Goal: Task Accomplishment & Management: Manage account settings

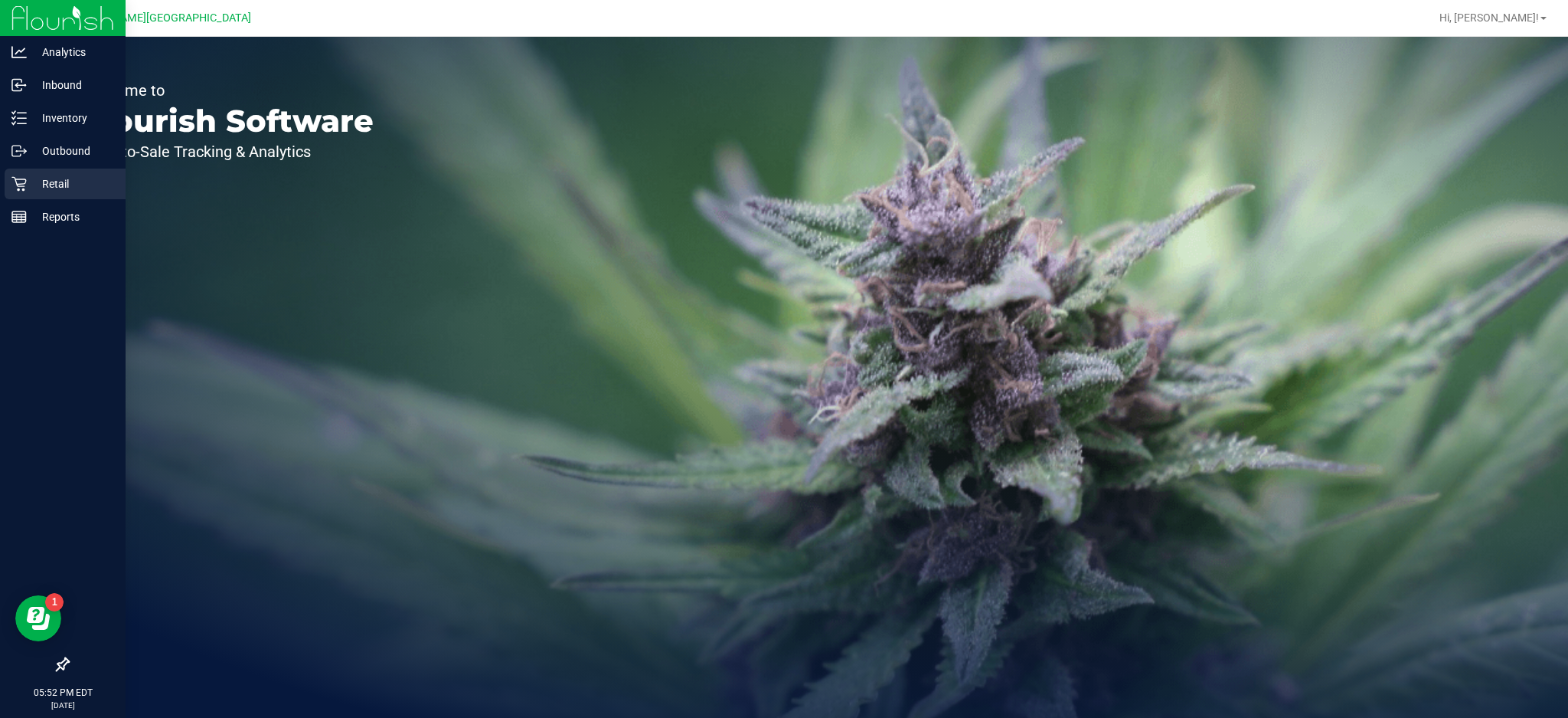
click at [43, 177] on p "Retail" at bounding box center [73, 184] width 92 height 18
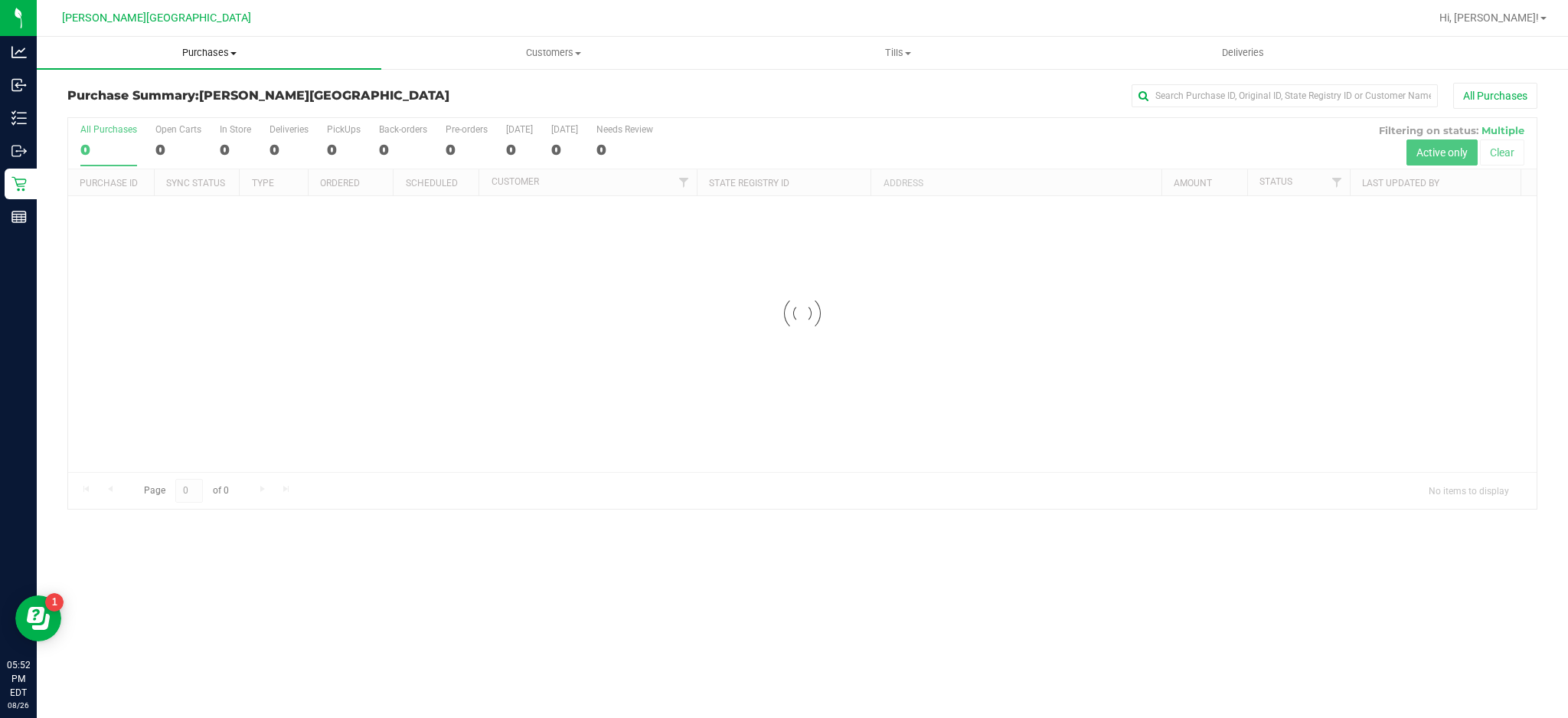
click at [226, 52] on span "Purchases" at bounding box center [209, 52] width 345 height 14
click at [214, 108] on li "Fulfillment" at bounding box center [209, 111] width 345 height 18
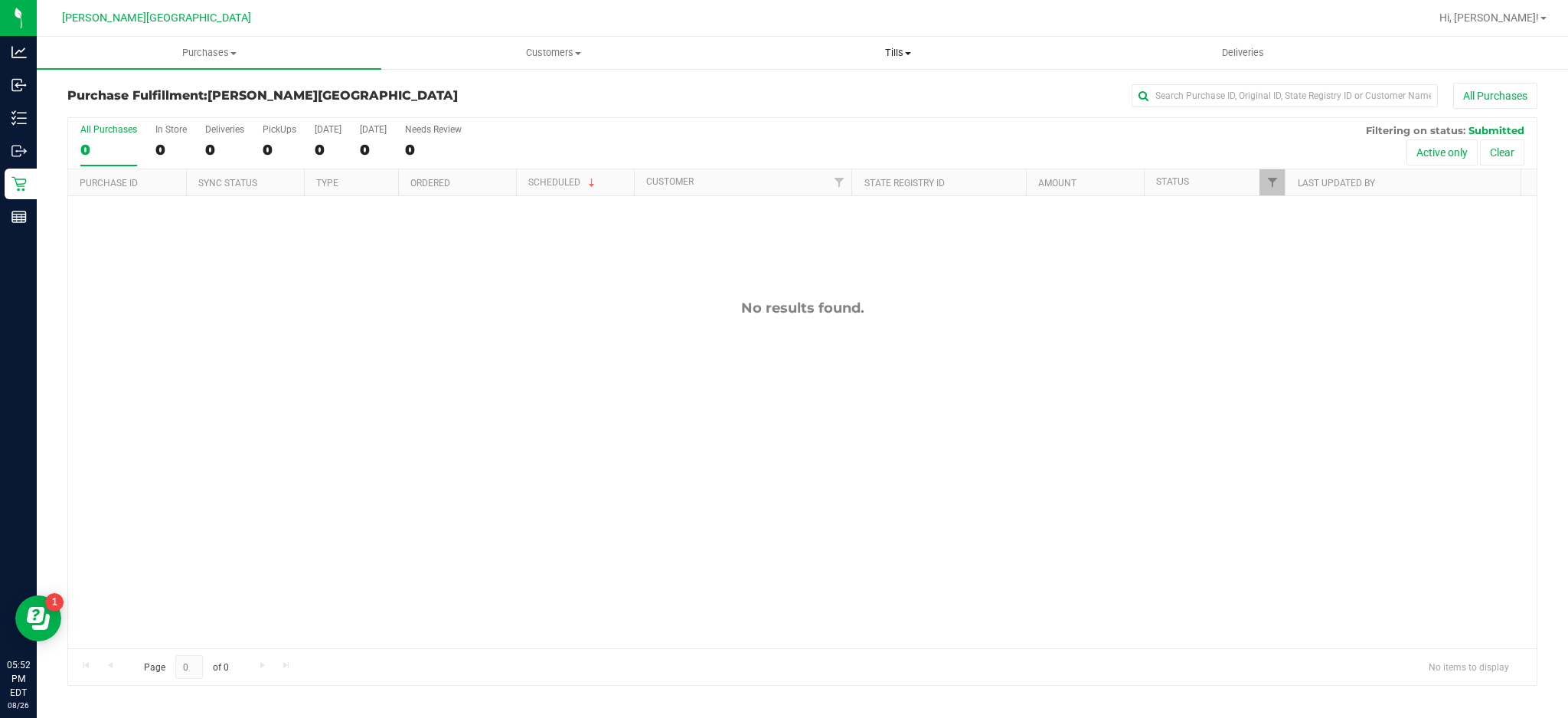
click at [912, 50] on span "Tills" at bounding box center [898, 52] width 343 height 14
click at [834, 95] on li "Manage tills" at bounding box center [898, 92] width 345 height 18
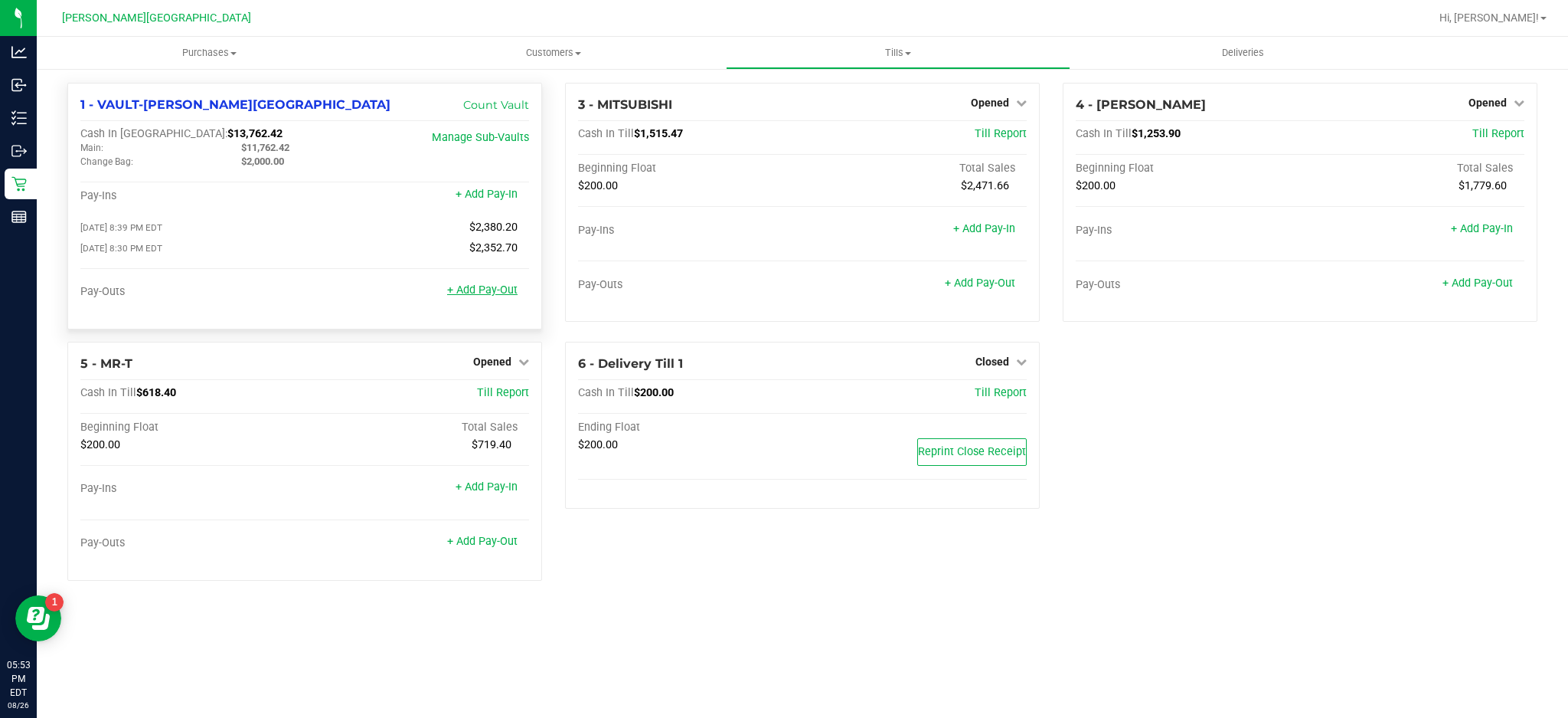
click at [491, 296] on link "+ Add Pay-Out" at bounding box center [482, 290] width 71 height 13
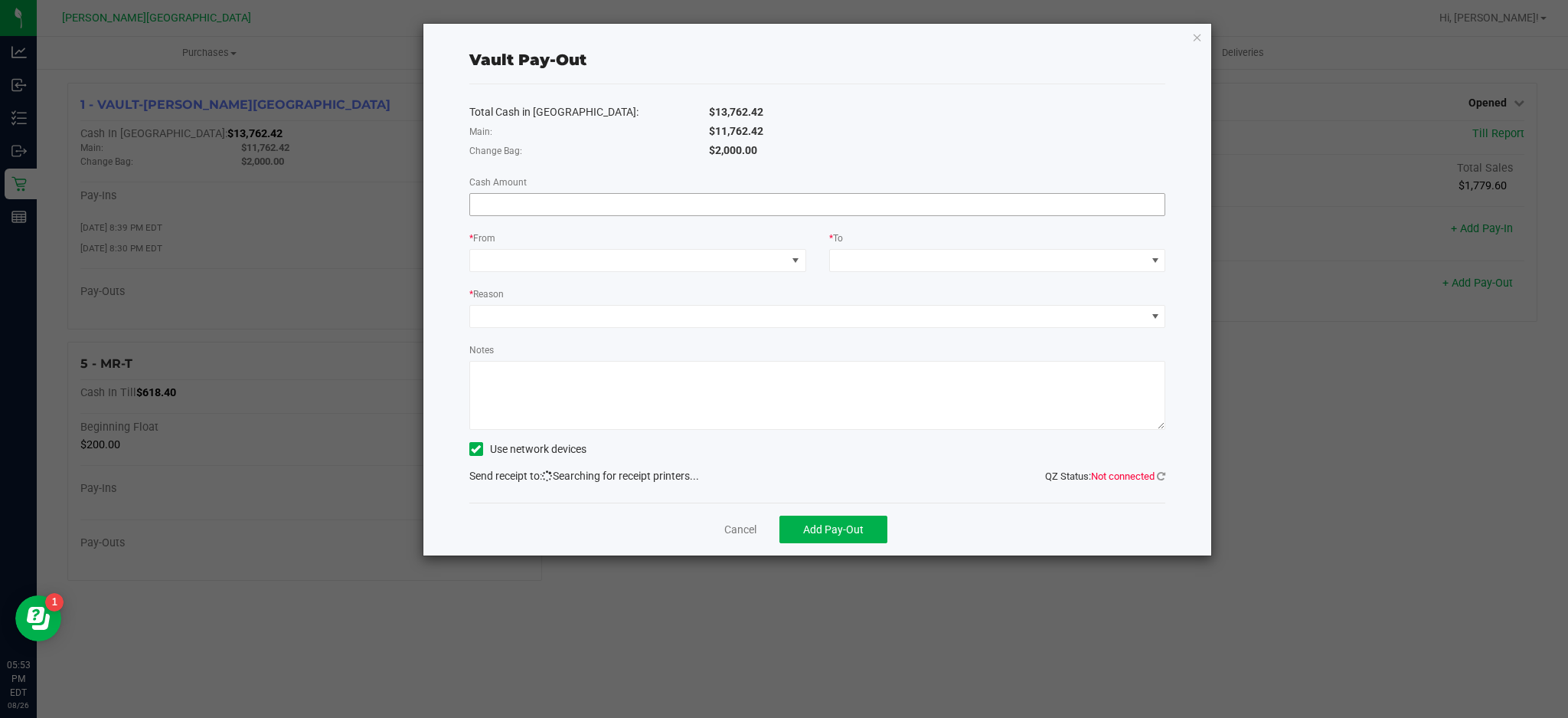
click at [966, 200] on input at bounding box center [818, 204] width 695 height 21
type input "$11,762.42"
click at [751, 263] on span at bounding box center [629, 260] width 316 height 21
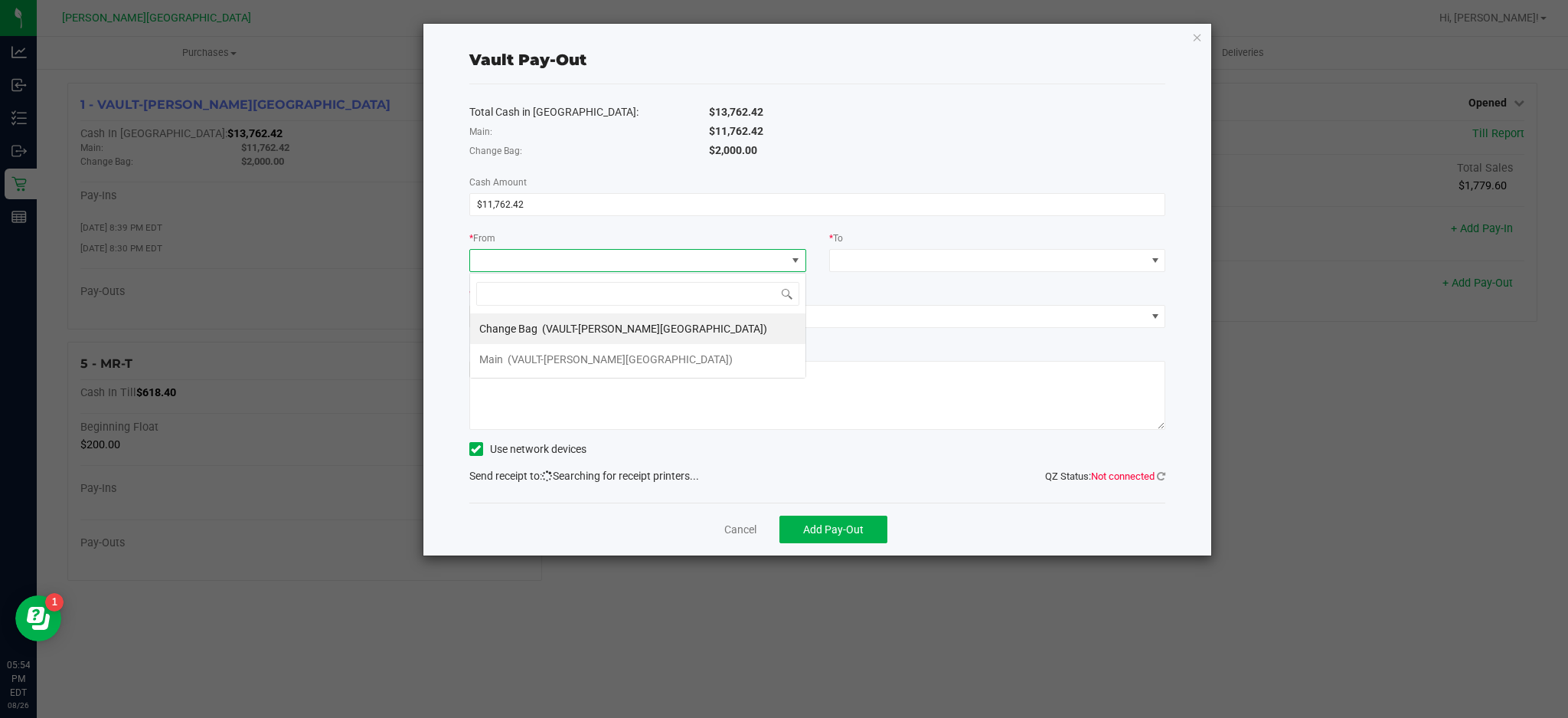
scroll to position [23, 336]
click at [602, 359] on span "(VAULT-[PERSON_NAME][GEOGRAPHIC_DATA])" at bounding box center [620, 359] width 225 height 12
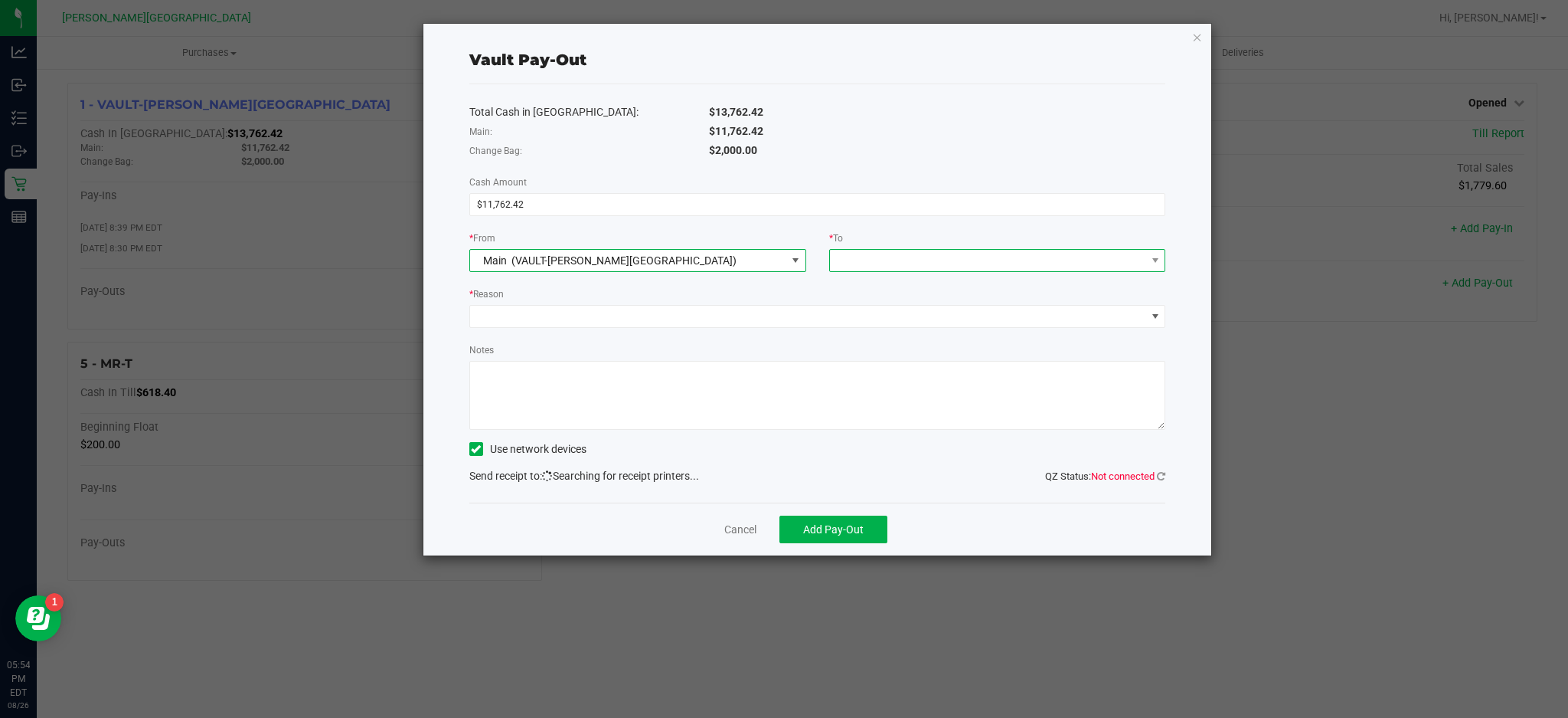
click at [861, 262] on span at bounding box center [988, 260] width 316 height 21
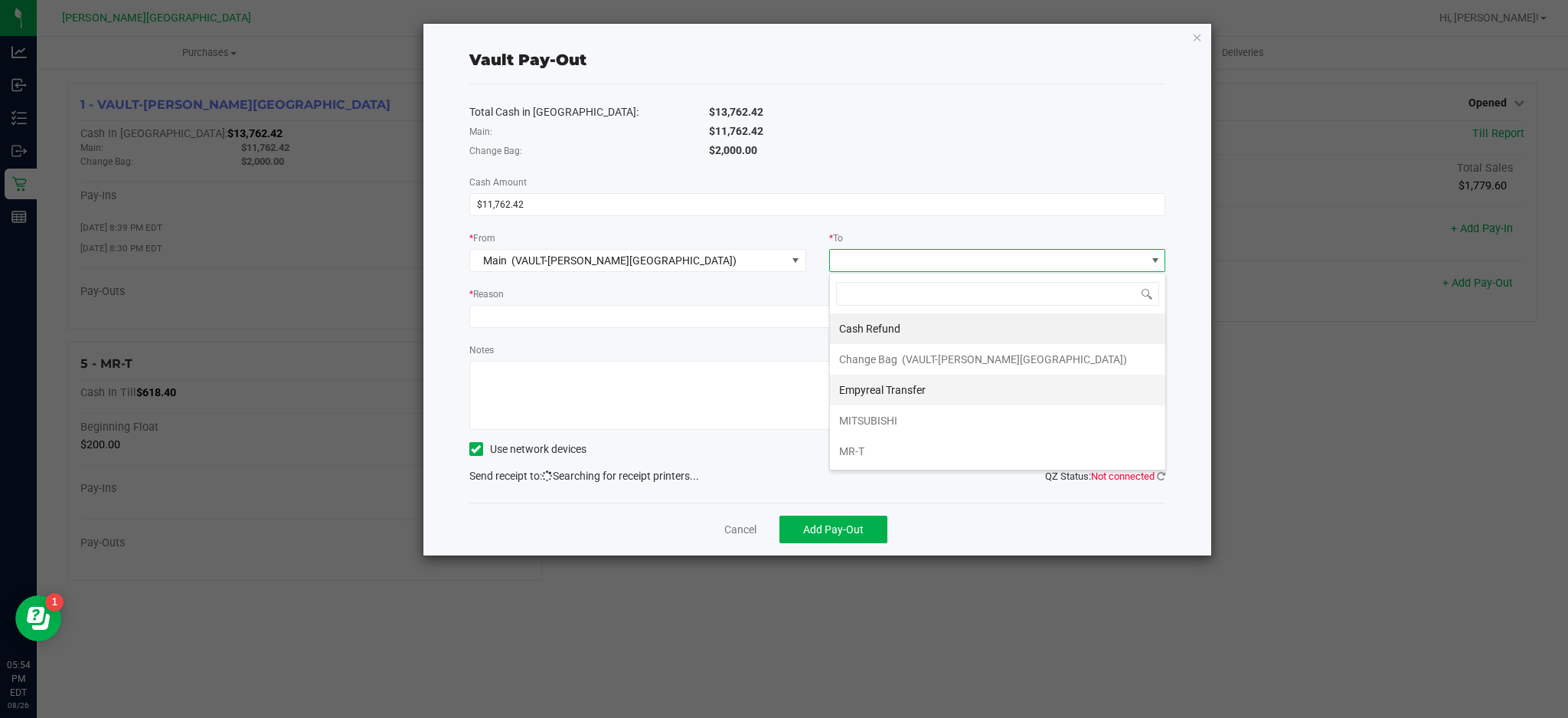
click at [898, 393] on span "Empyreal Transfer" at bounding box center [882, 390] width 87 height 12
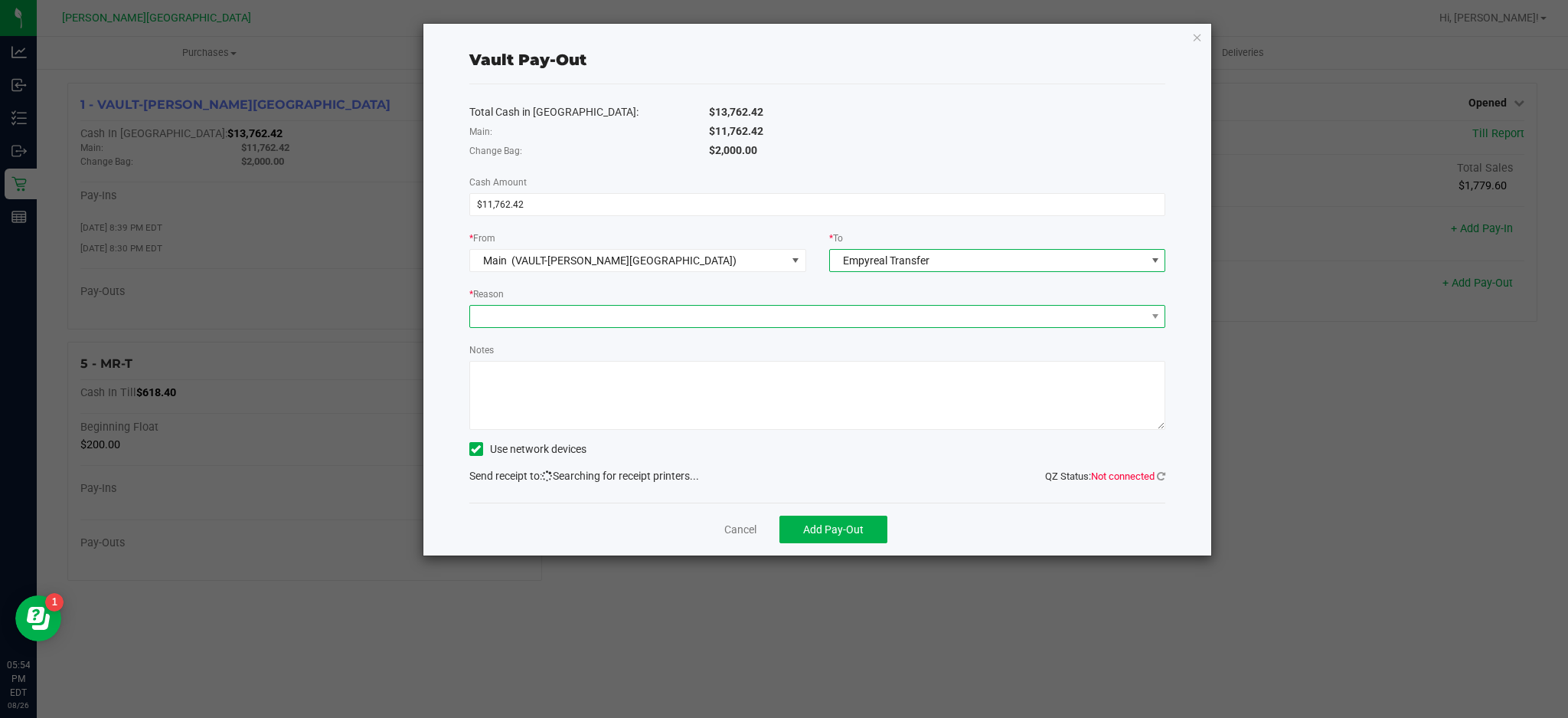
click at [872, 316] on span at bounding box center [808, 316] width 676 height 21
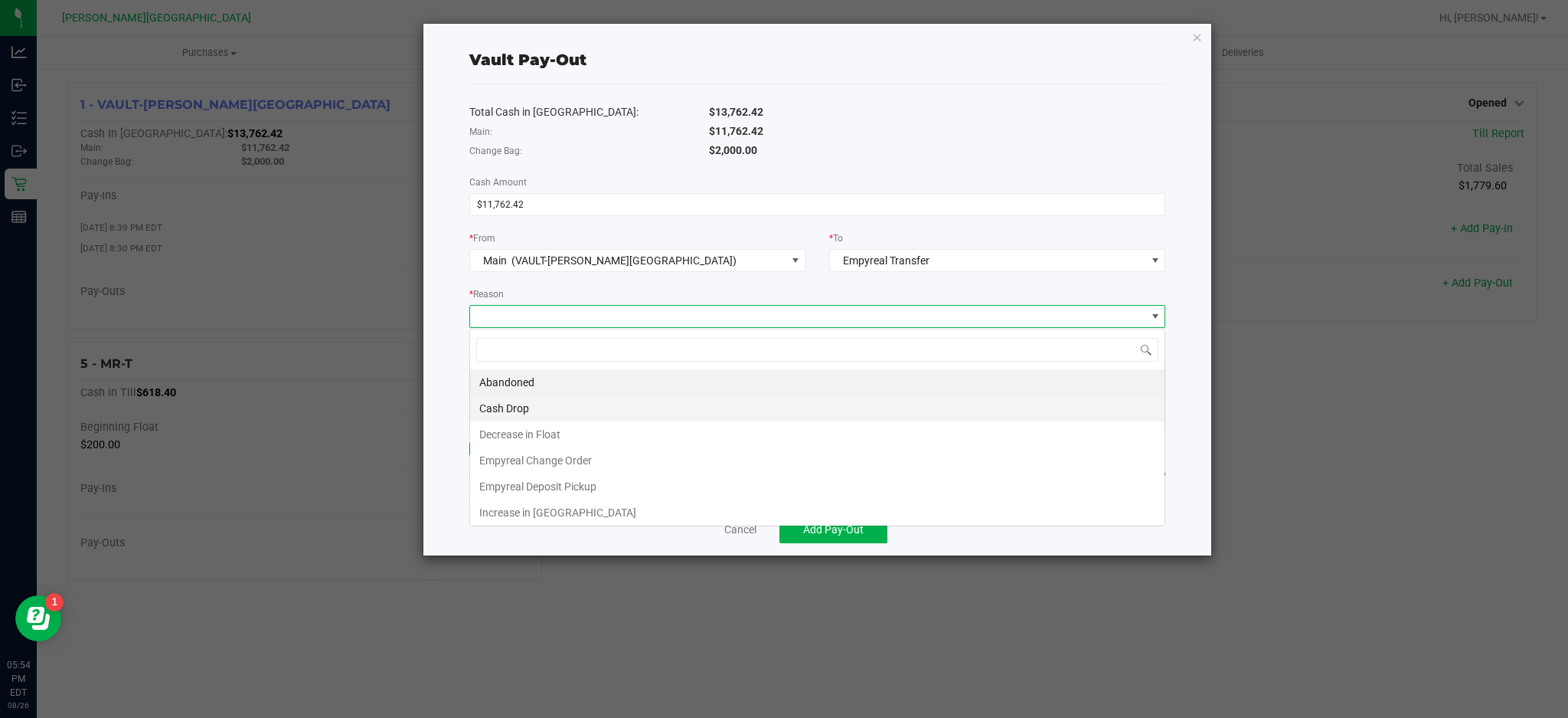
scroll to position [23, 695]
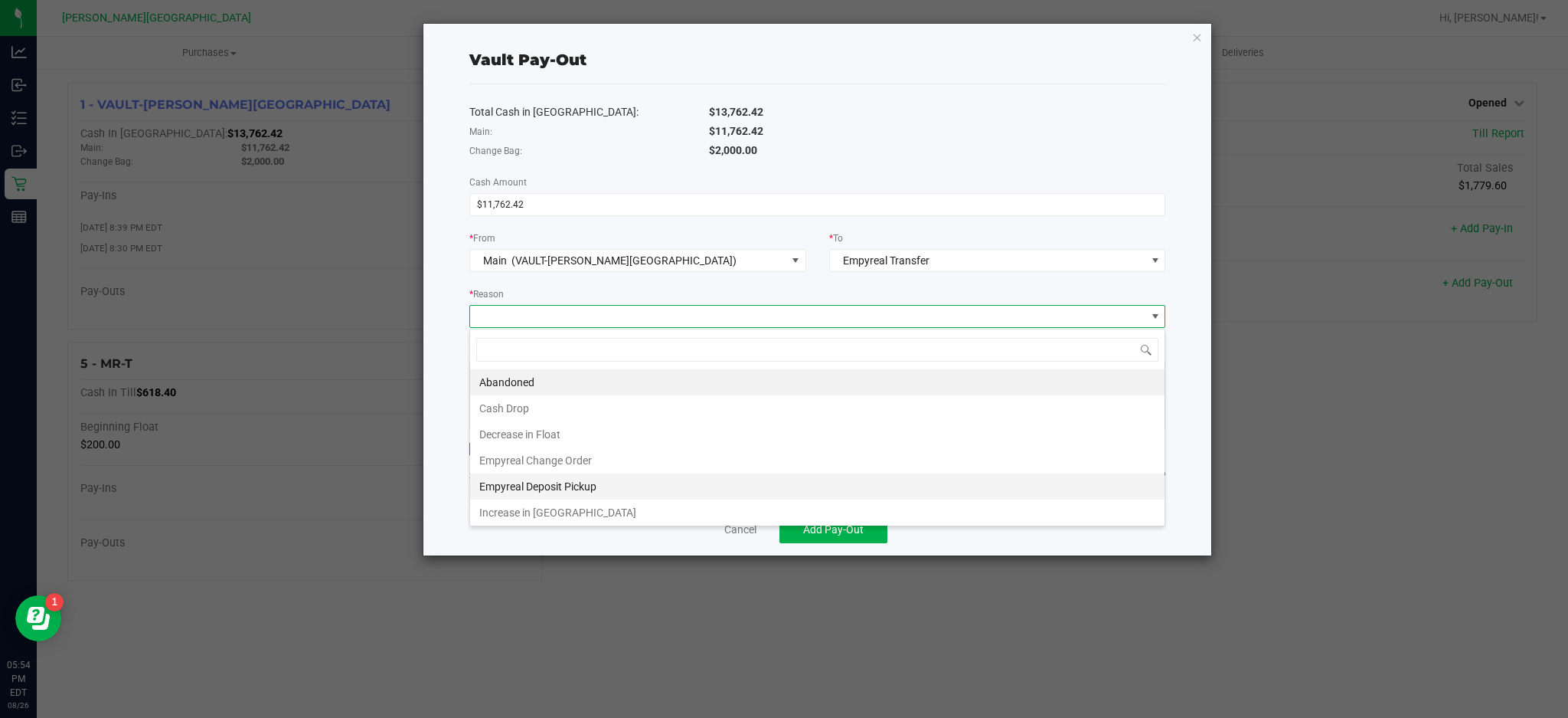
click at [632, 478] on li "Empyreal Deposit Pickup" at bounding box center [818, 486] width 695 height 26
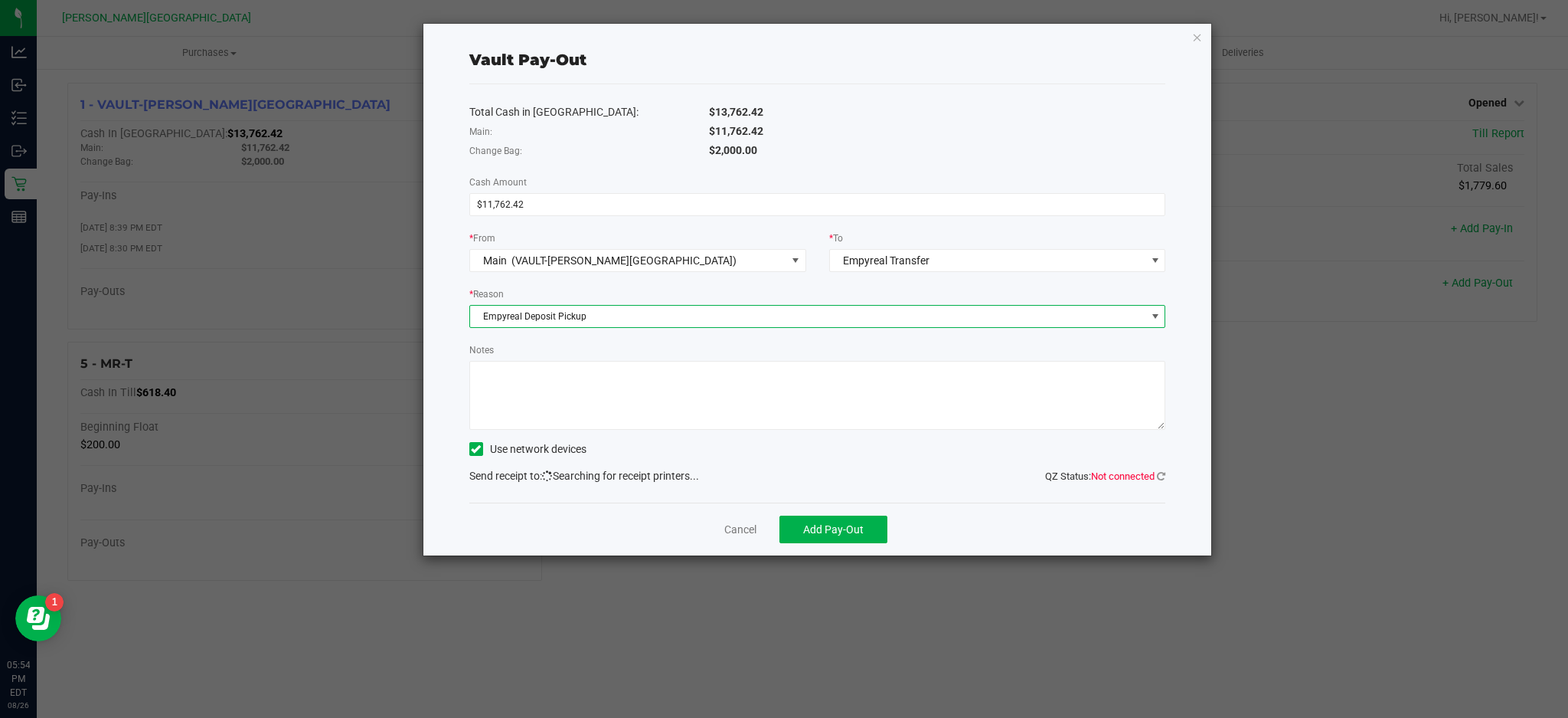
click at [637, 402] on textarea "Notes" at bounding box center [818, 395] width 697 height 69
type textarea "8/26"
click at [1160, 475] on icon at bounding box center [1161, 476] width 9 height 10
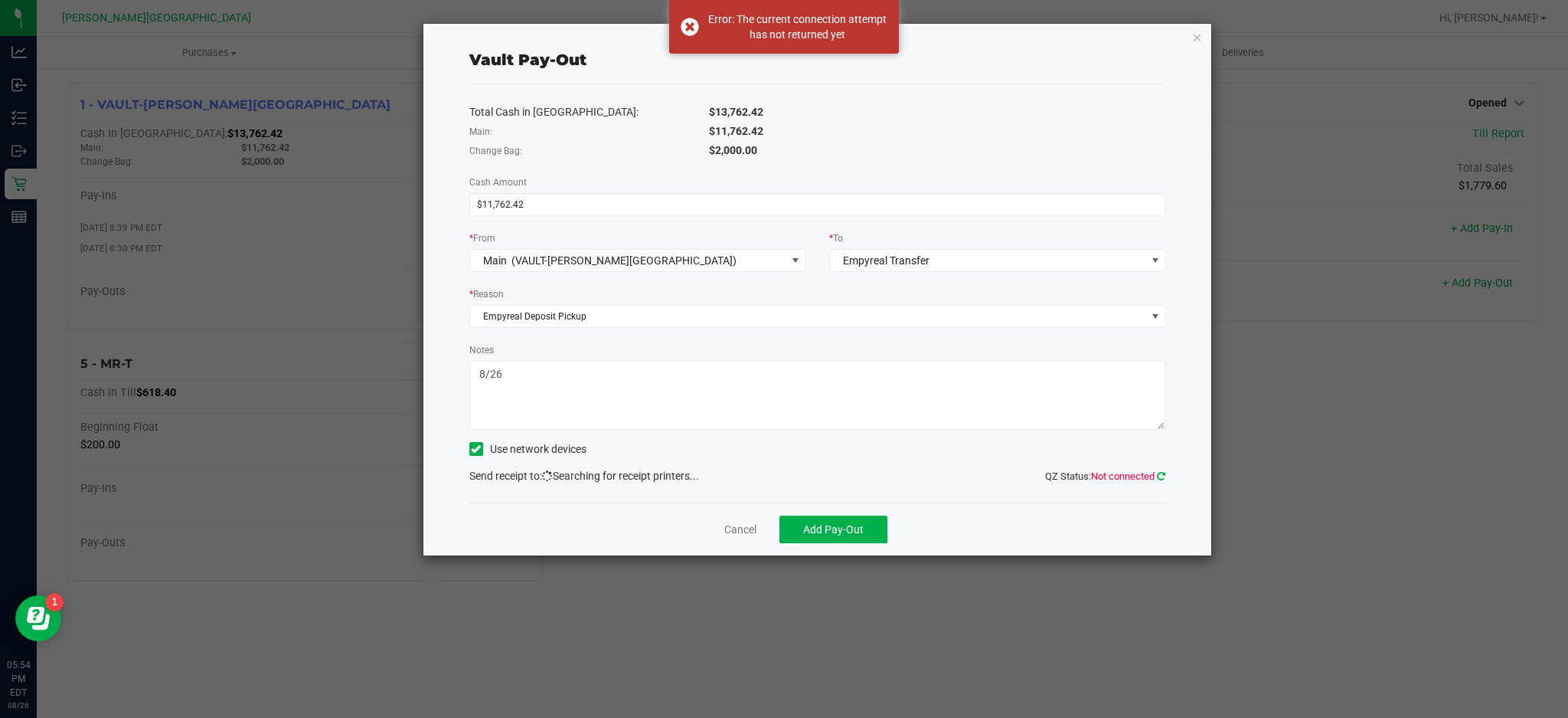
click at [1160, 475] on icon at bounding box center [1161, 476] width 9 height 10
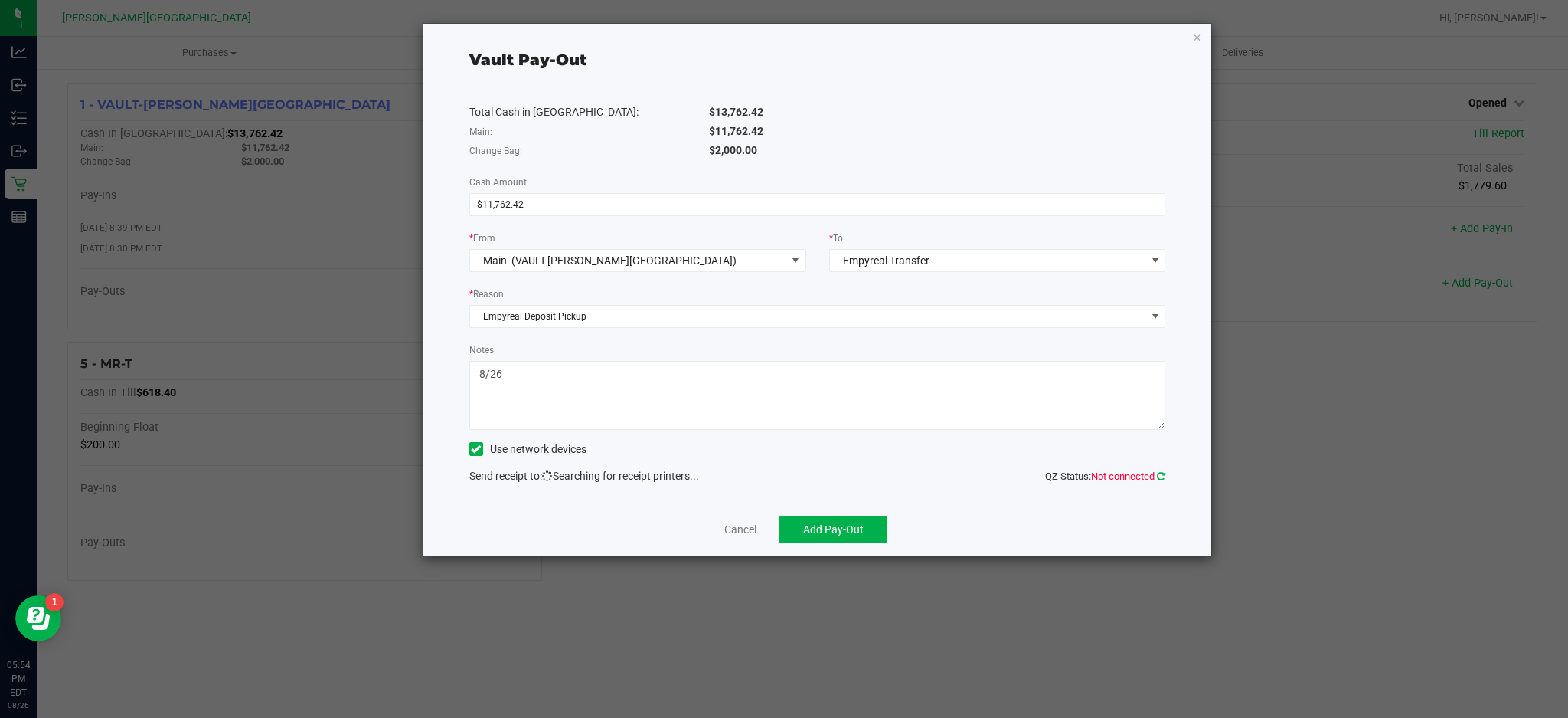
click at [1157, 476] on icon at bounding box center [1161, 476] width 9 height 10
click at [1194, 38] on icon "button" at bounding box center [1197, 37] width 10 height 18
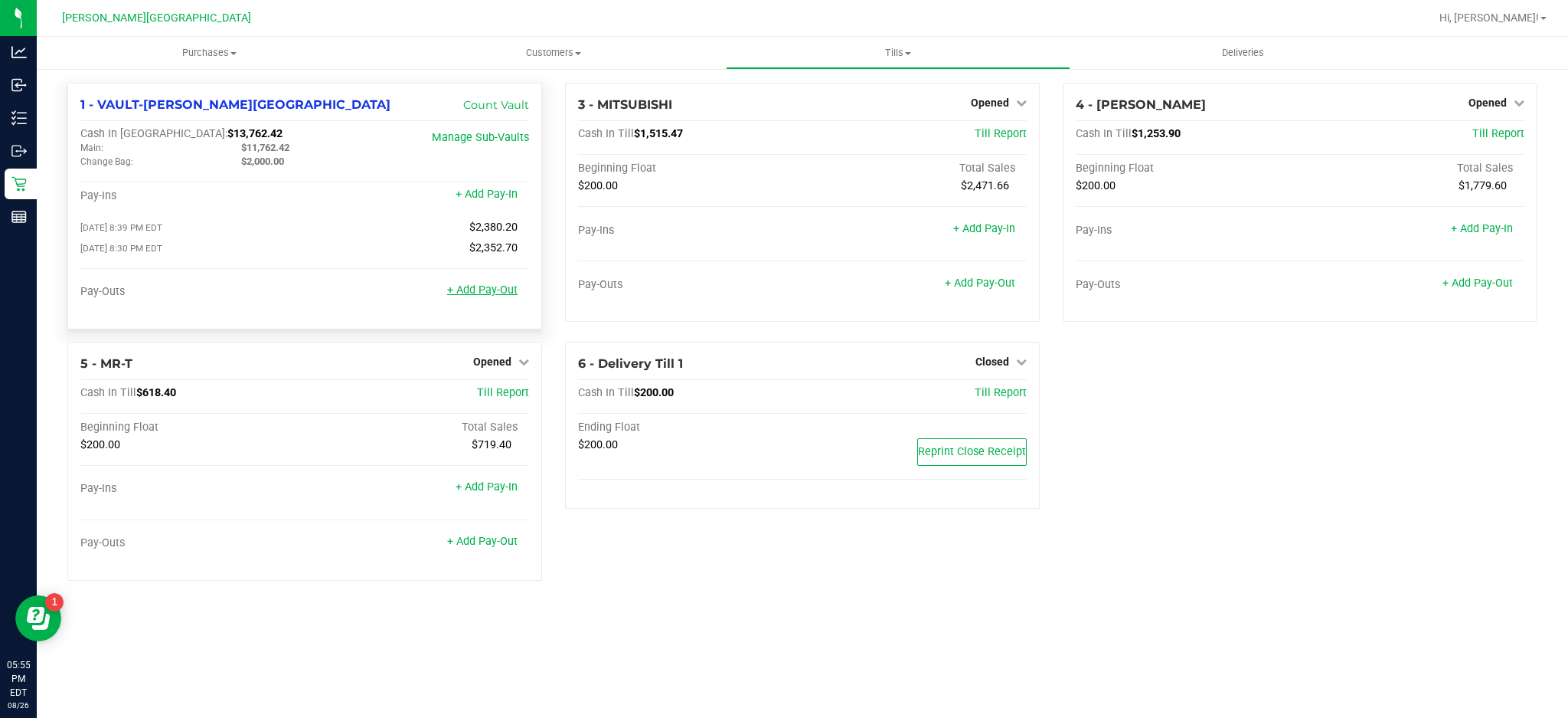
click at [489, 294] on link "+ Add Pay-Out" at bounding box center [482, 290] width 71 height 13
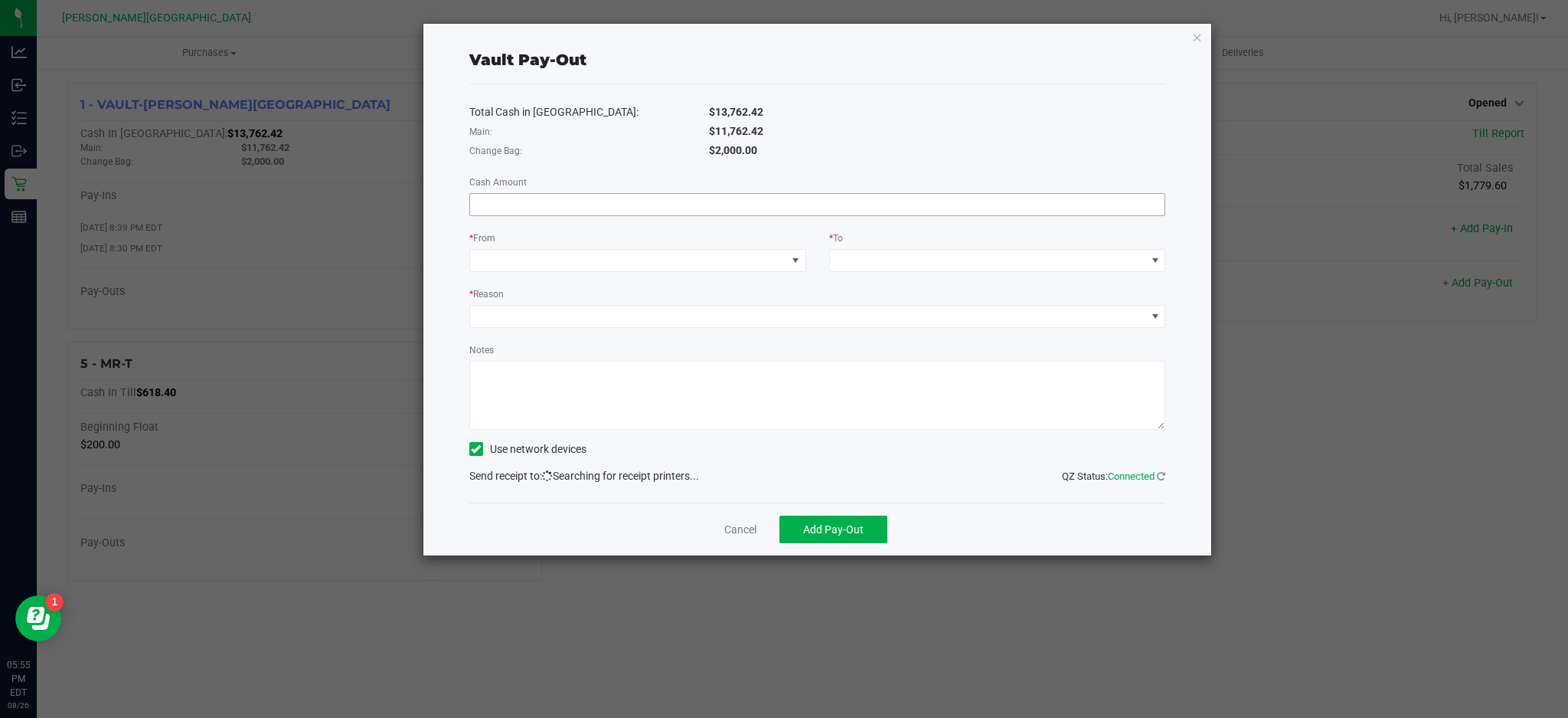
click at [745, 208] on input at bounding box center [818, 204] width 695 height 21
type input "$11,762.42"
click at [680, 257] on span at bounding box center [629, 260] width 316 height 21
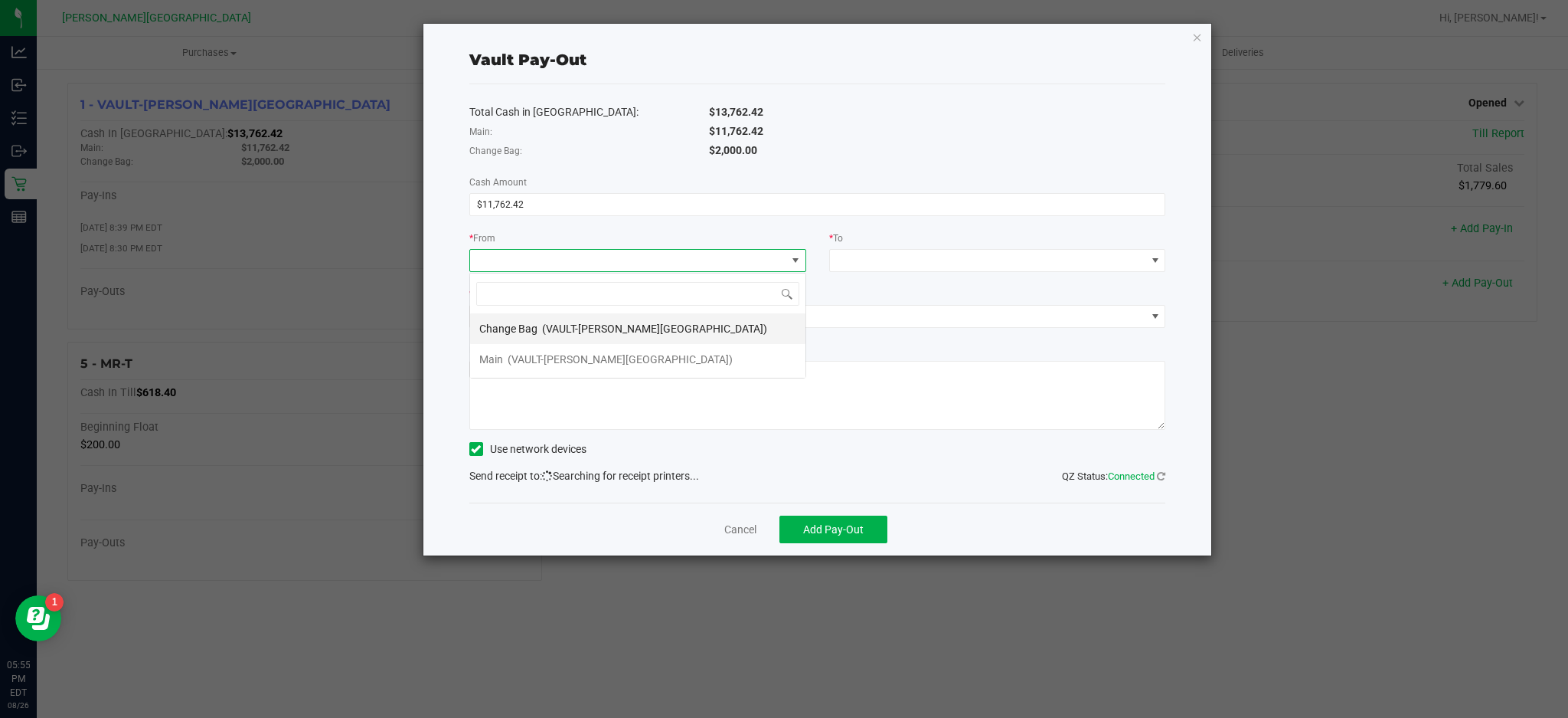
scroll to position [23, 336]
click at [622, 350] on div "Main (VAULT-[PERSON_NAME][GEOGRAPHIC_DATA])" at bounding box center [606, 359] width 254 height 28
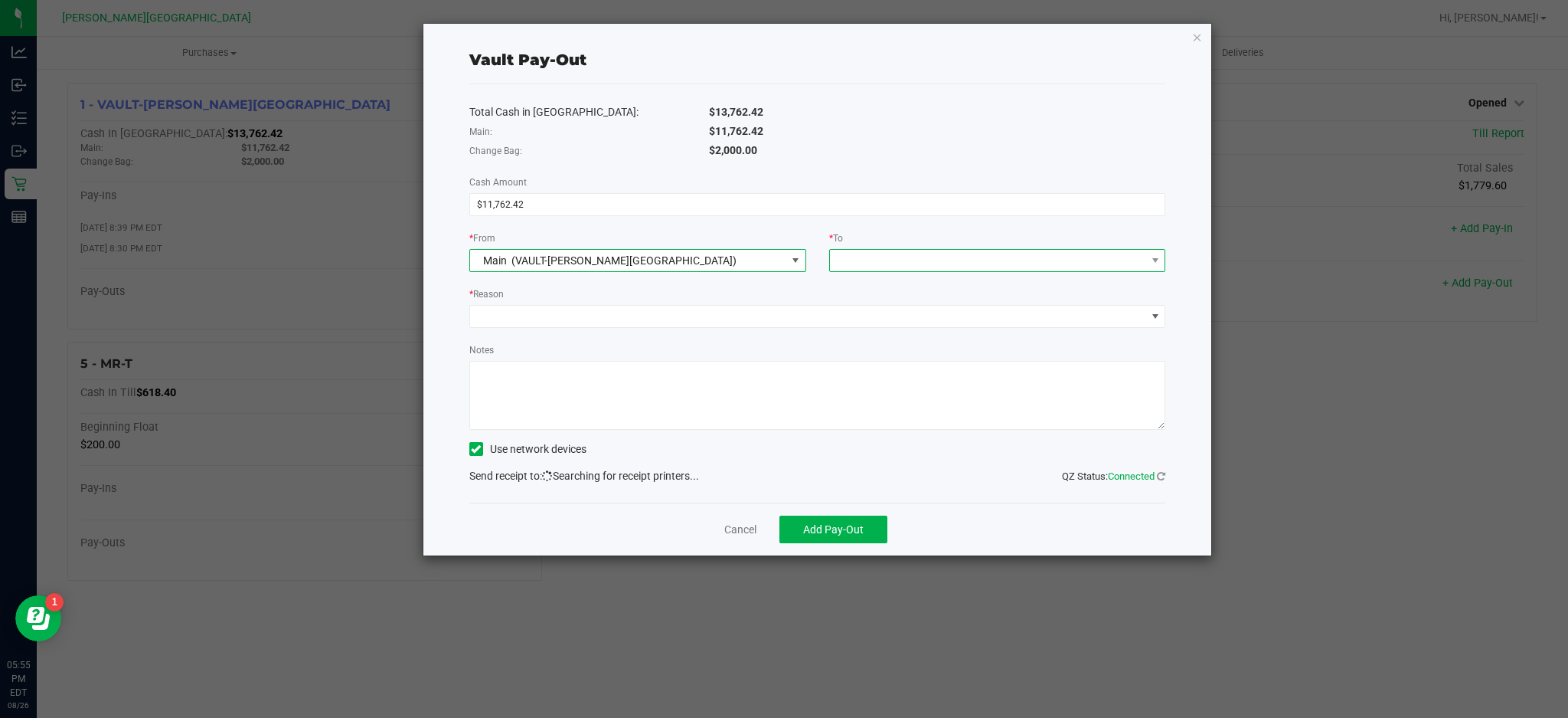
click at [957, 257] on span at bounding box center [988, 260] width 316 height 21
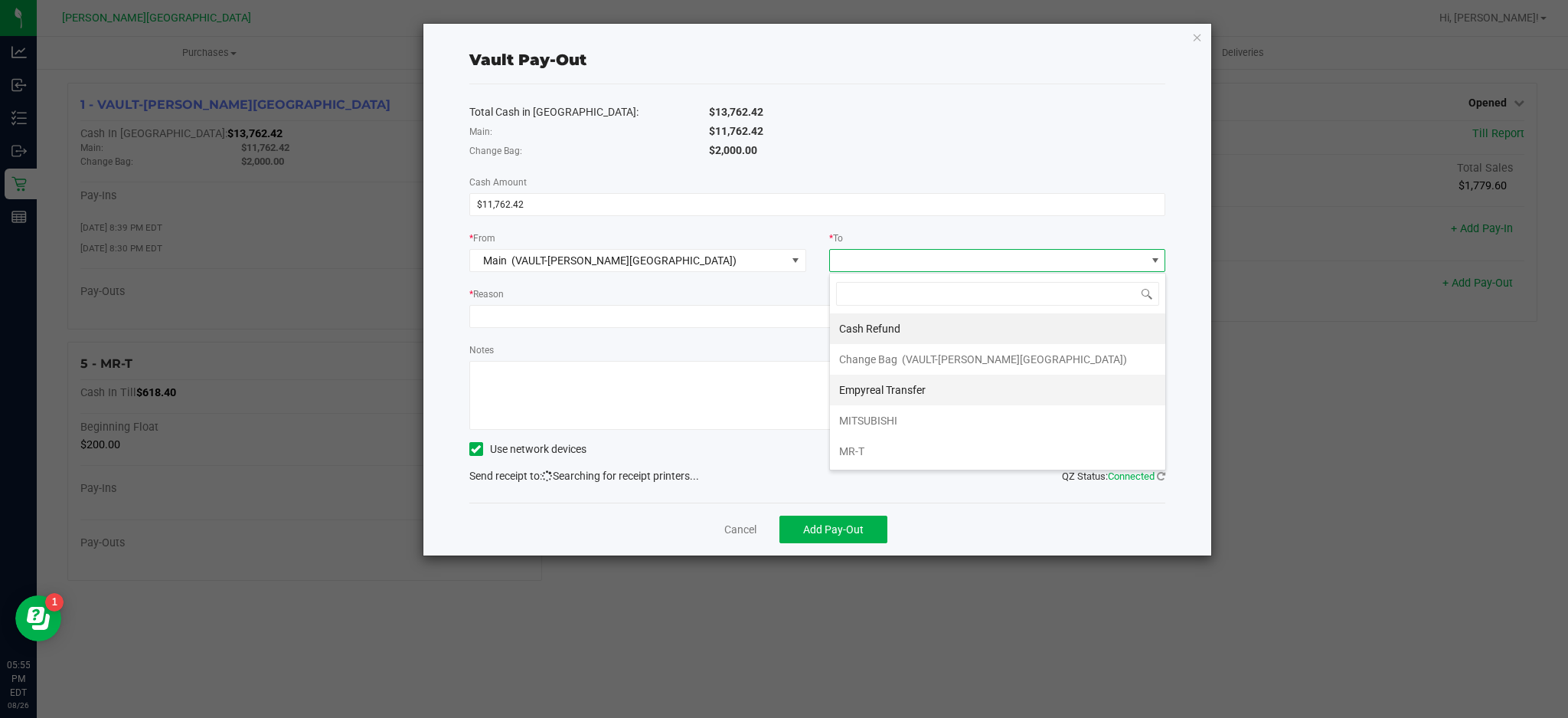
click at [903, 393] on span "Empyreal Transfer" at bounding box center [882, 390] width 87 height 12
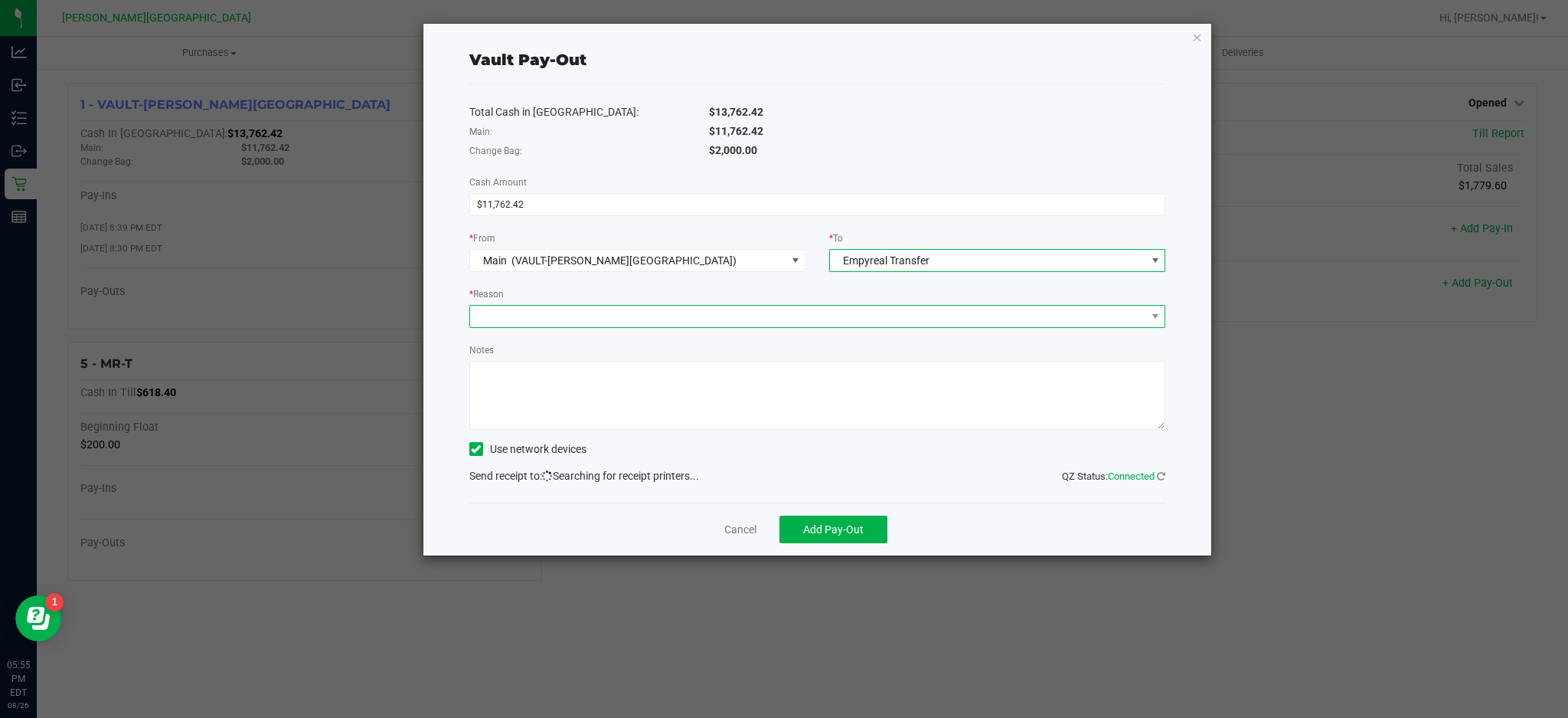
click at [830, 319] on span at bounding box center [808, 316] width 676 height 21
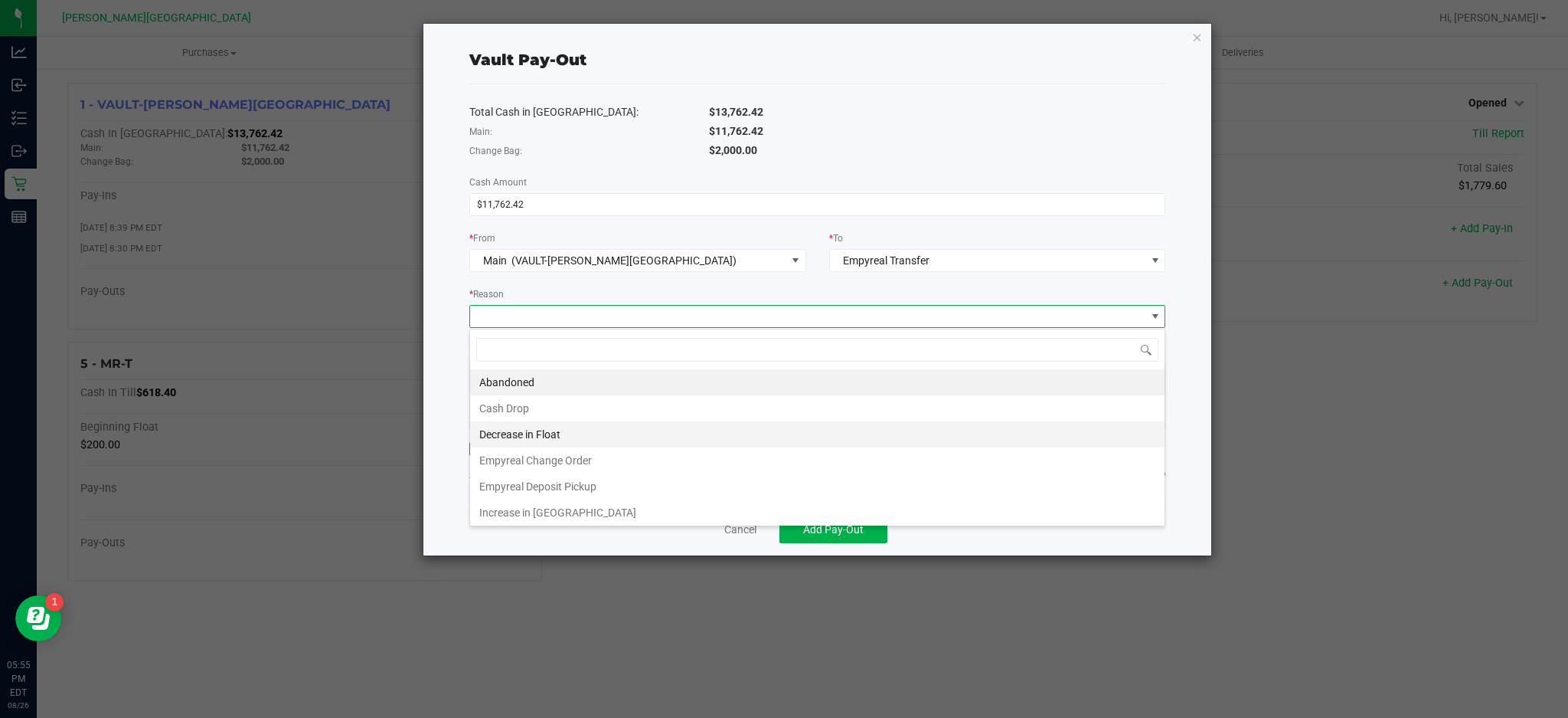
scroll to position [23, 695]
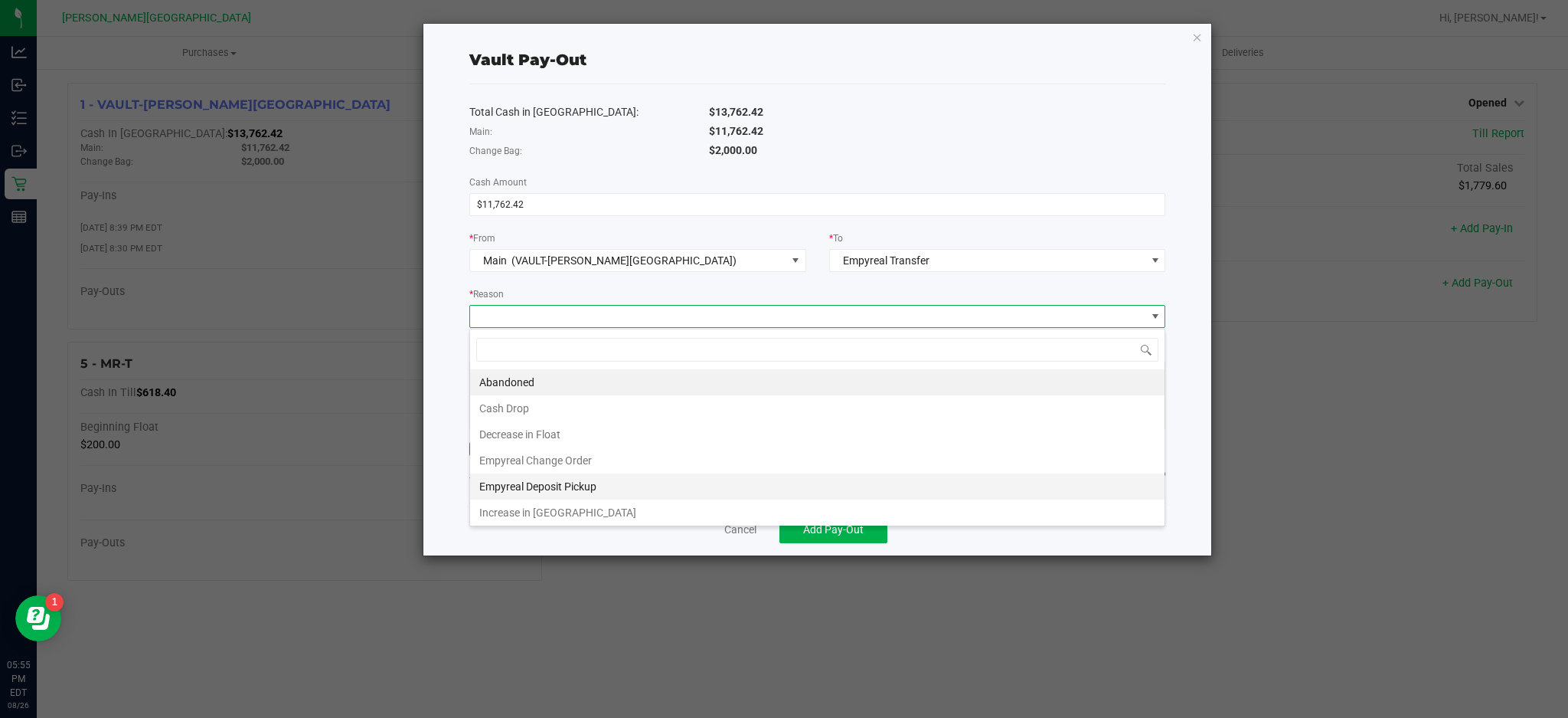
click at [602, 489] on li "Empyreal Deposit Pickup" at bounding box center [818, 486] width 695 height 26
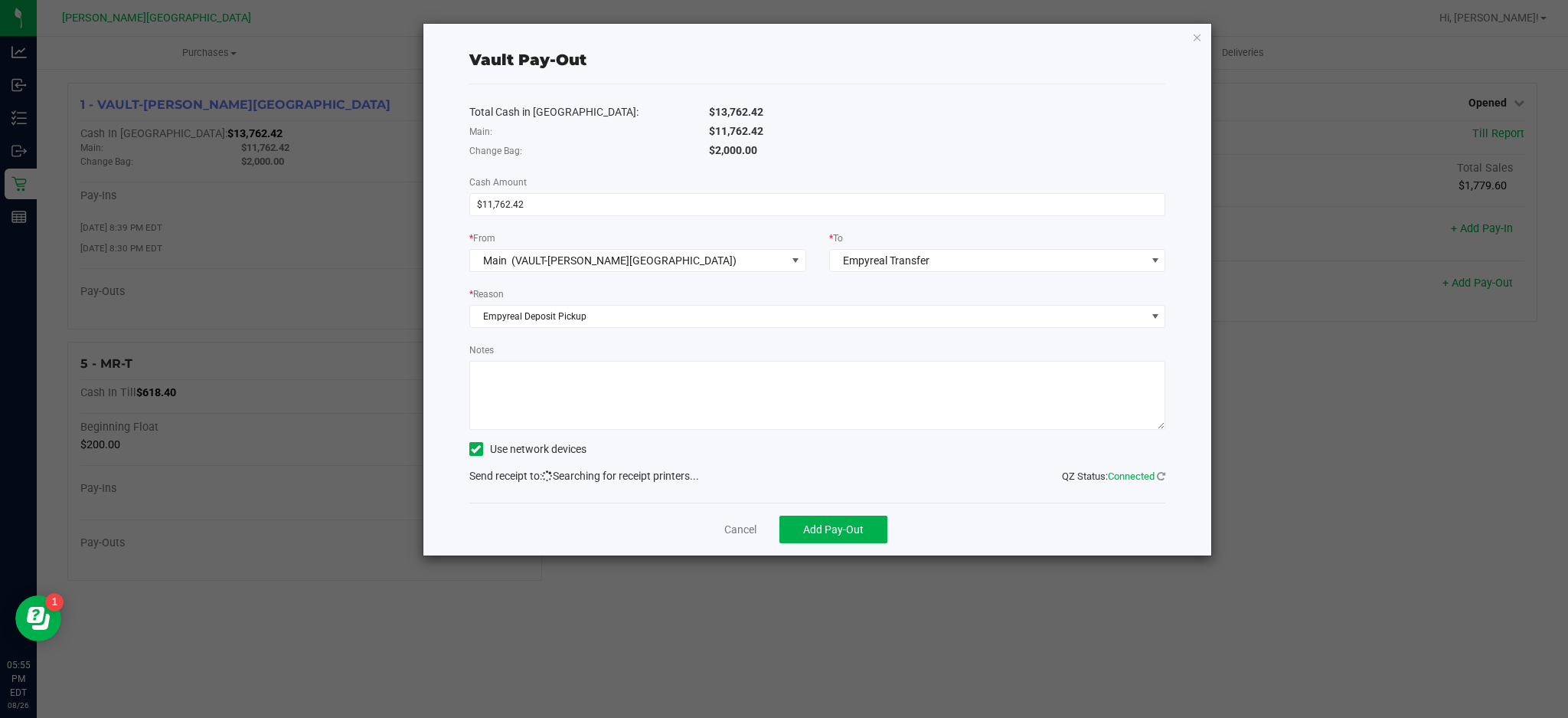
click at [635, 389] on textarea "Notes" at bounding box center [818, 395] width 697 height 69
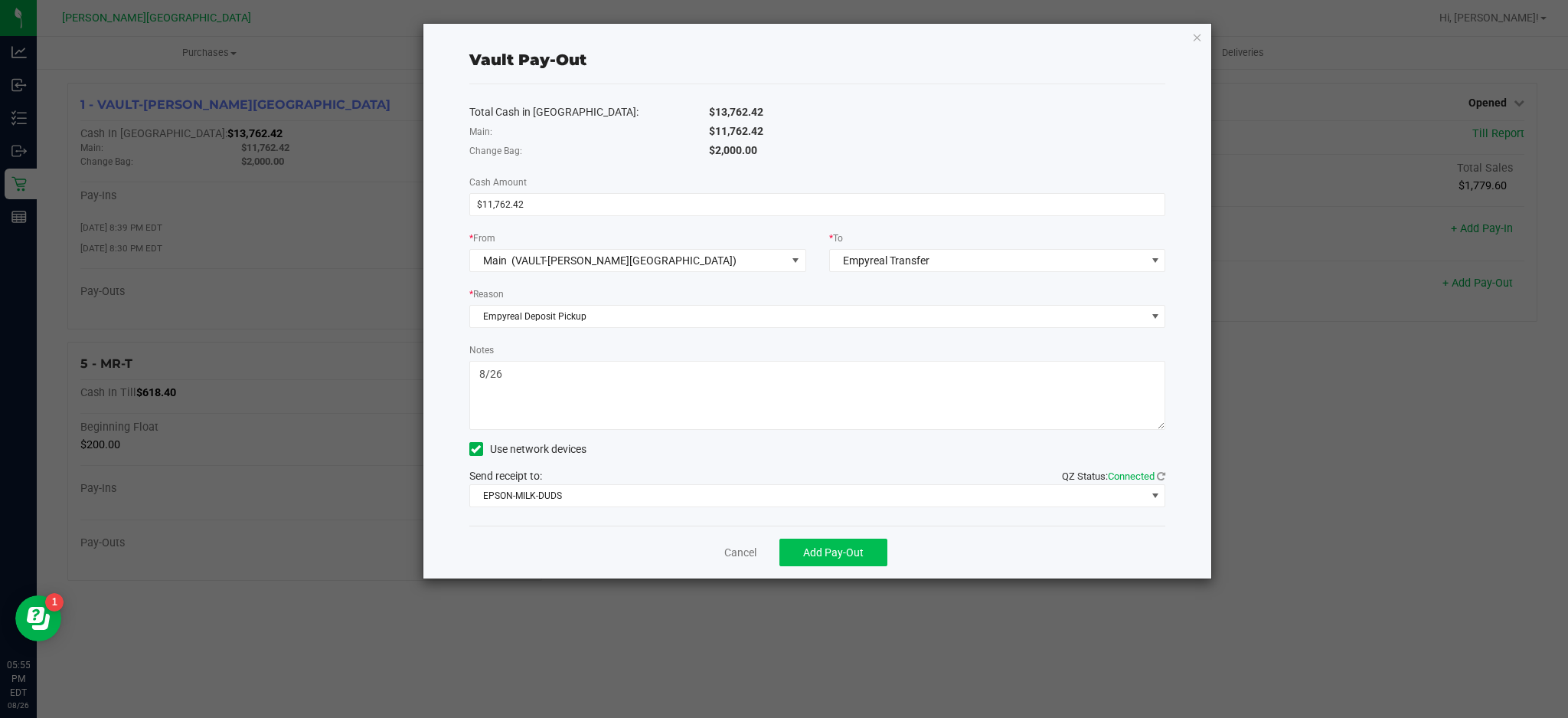
type textarea "8/26"
click at [827, 553] on span "Add Pay-Out" at bounding box center [834, 552] width 60 height 12
click at [1201, 34] on icon "button" at bounding box center [1197, 37] width 10 height 18
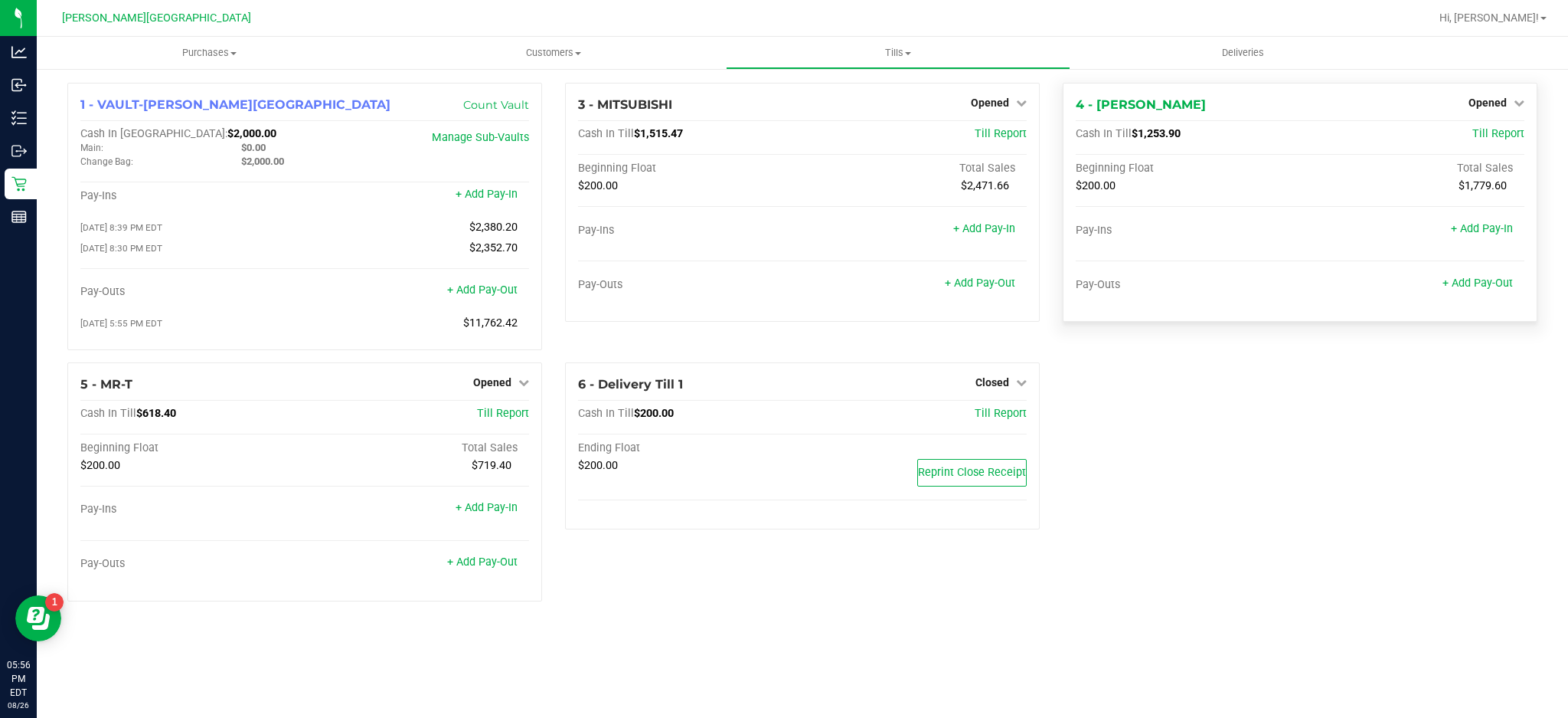
click at [1512, 112] on div "4 - [PERSON_NAME] Opened Close Till" at bounding box center [1300, 104] width 449 height 18
click at [1505, 95] on div "Opened" at bounding box center [1496, 103] width 56 height 18
click at [1505, 102] on span "Opened" at bounding box center [1488, 102] width 38 height 12
click at [1508, 122] on div "Close Till" at bounding box center [1489, 135] width 115 height 41
click at [1508, 135] on link "Close Till" at bounding box center [1489, 134] width 41 height 12
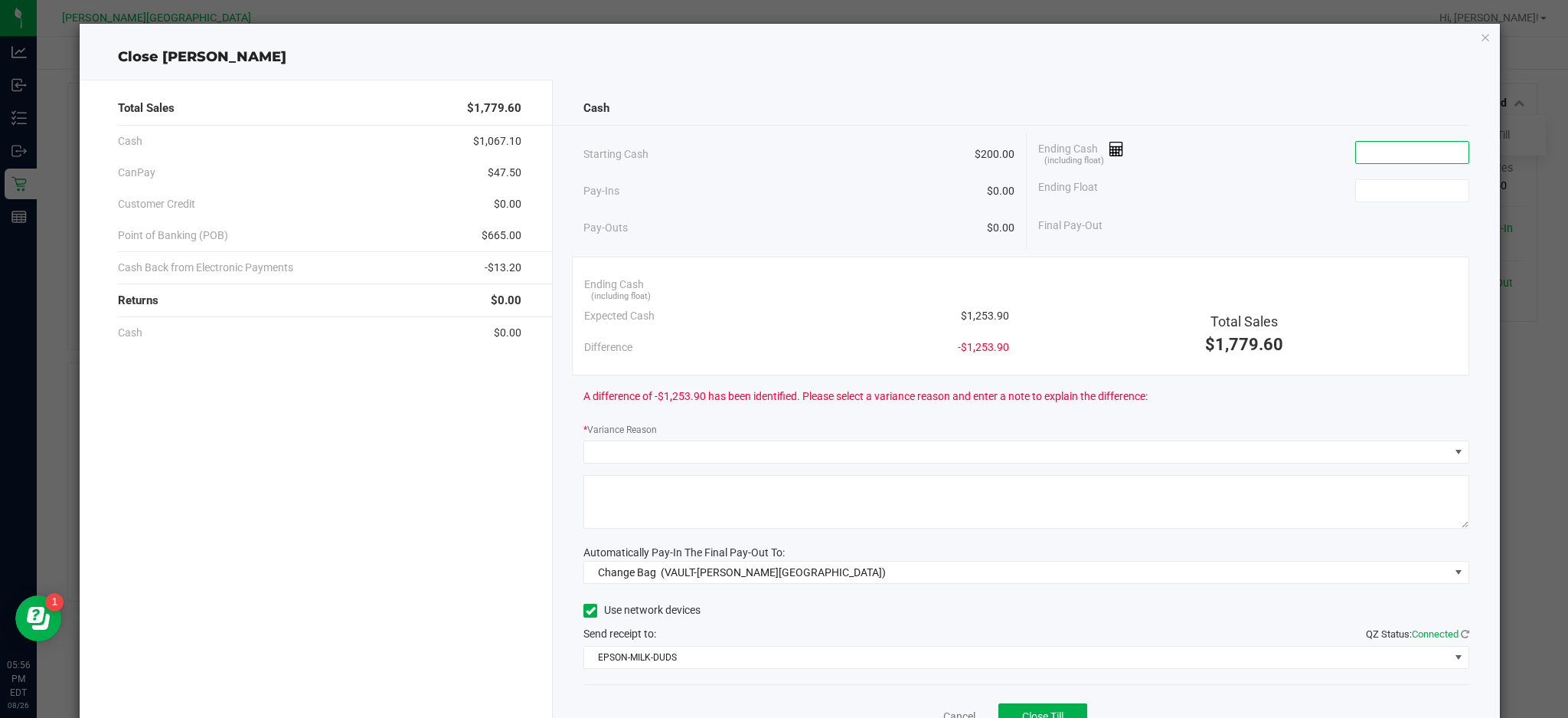
click at [1406, 160] on input at bounding box center [1412, 152] width 113 height 21
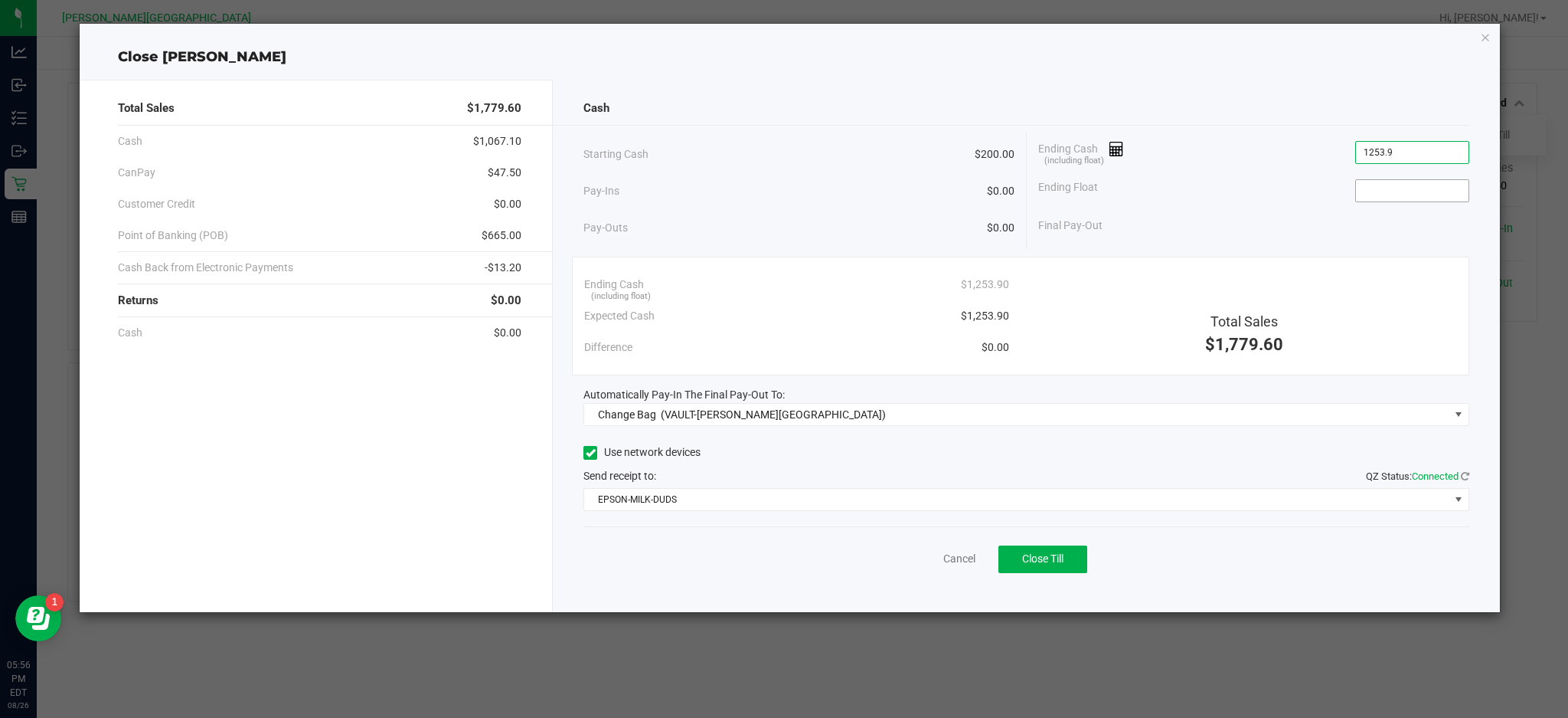
type input "$1,253.90"
click at [1396, 192] on input at bounding box center [1412, 190] width 113 height 21
type input "$200.00"
click at [1291, 246] on div "Starting Cash $200.00 Pay-Ins $0.00 Pay-Outs $0.00 Ending Cash (including float…" at bounding box center [1026, 191] width 885 height 115
click at [1035, 550] on button "Close Till" at bounding box center [1043, 559] width 89 height 28
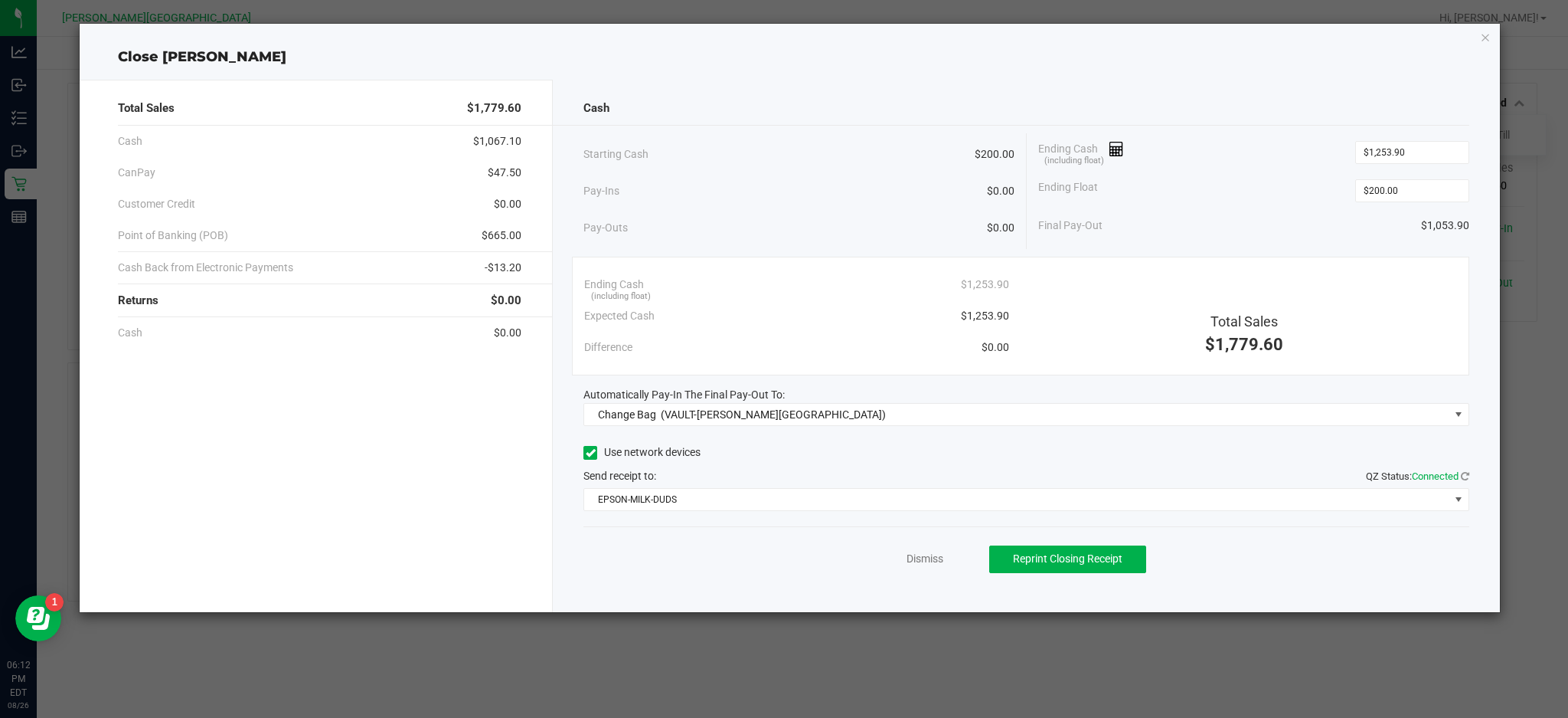
click at [1486, 35] on icon "button" at bounding box center [1485, 37] width 10 height 18
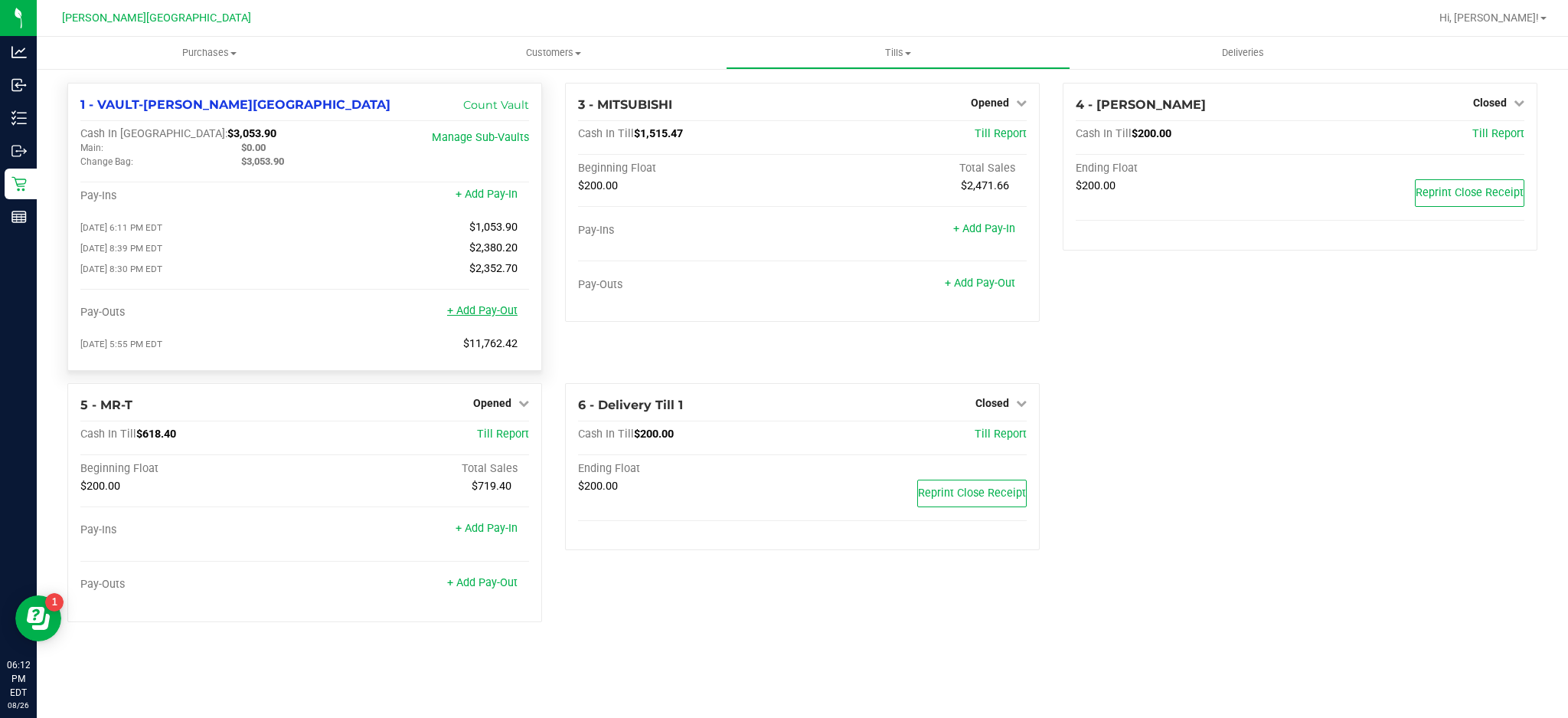
click at [508, 317] on link "+ Add Pay-Out" at bounding box center [482, 311] width 71 height 13
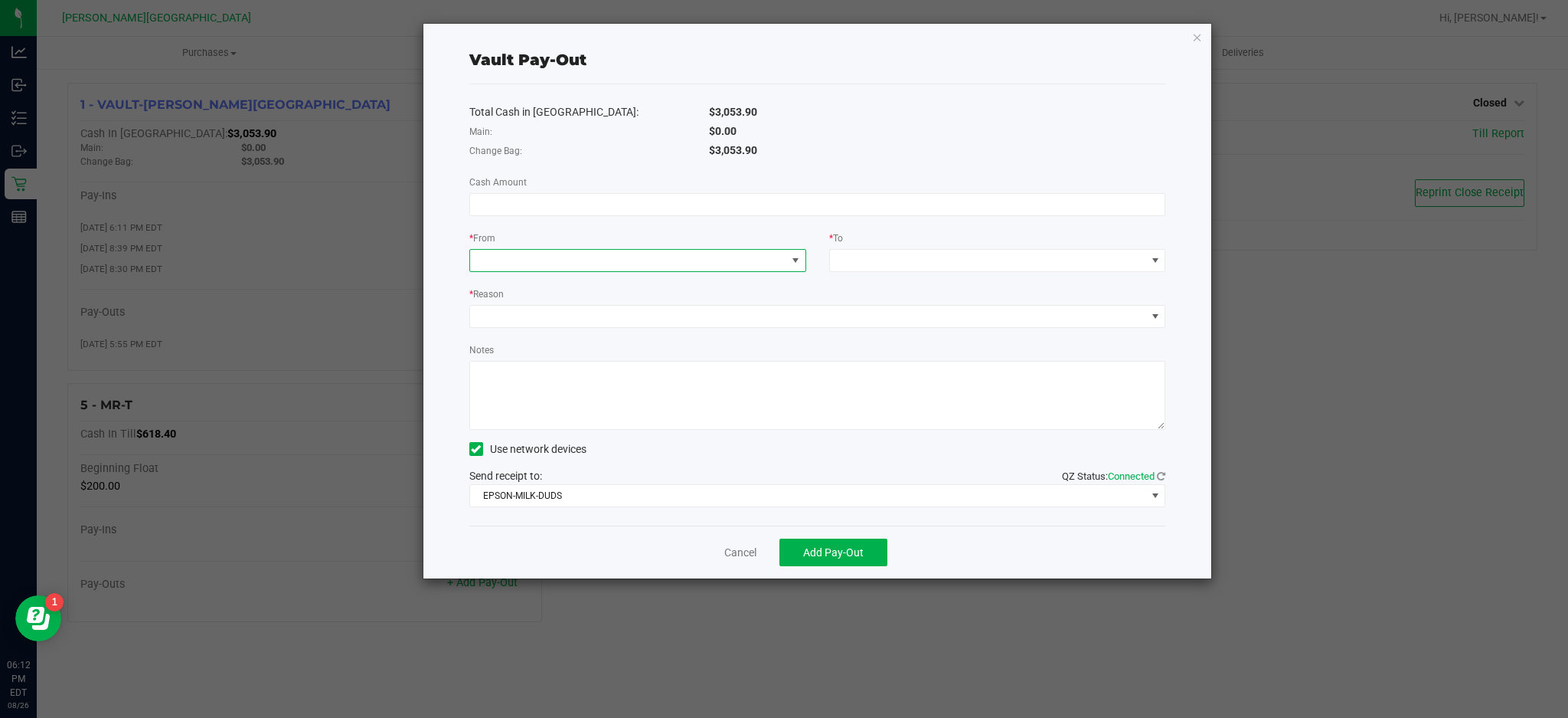
click at [788, 259] on span at bounding box center [796, 260] width 19 height 21
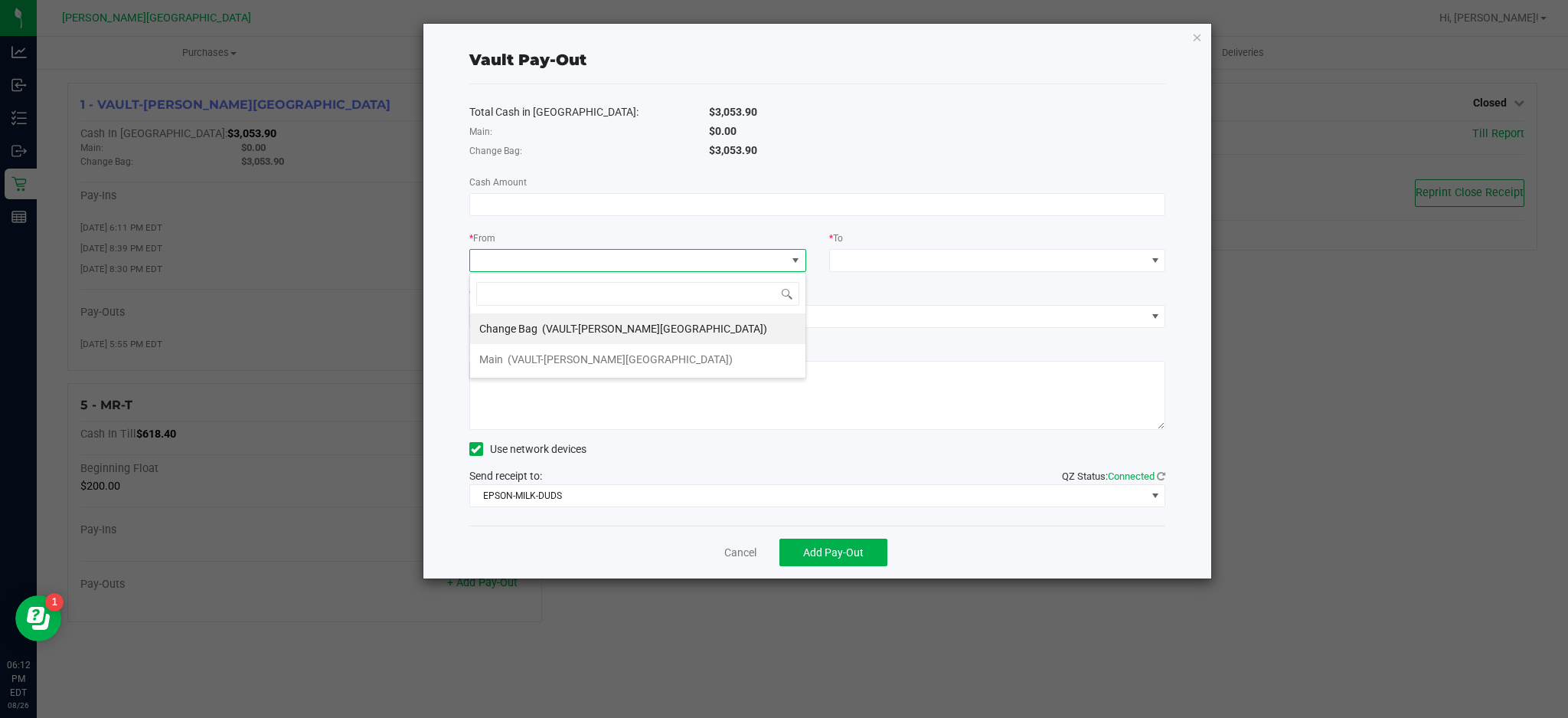
scroll to position [23, 336]
click at [585, 362] on span "(VAULT-[PERSON_NAME][GEOGRAPHIC_DATA])" at bounding box center [620, 359] width 225 height 12
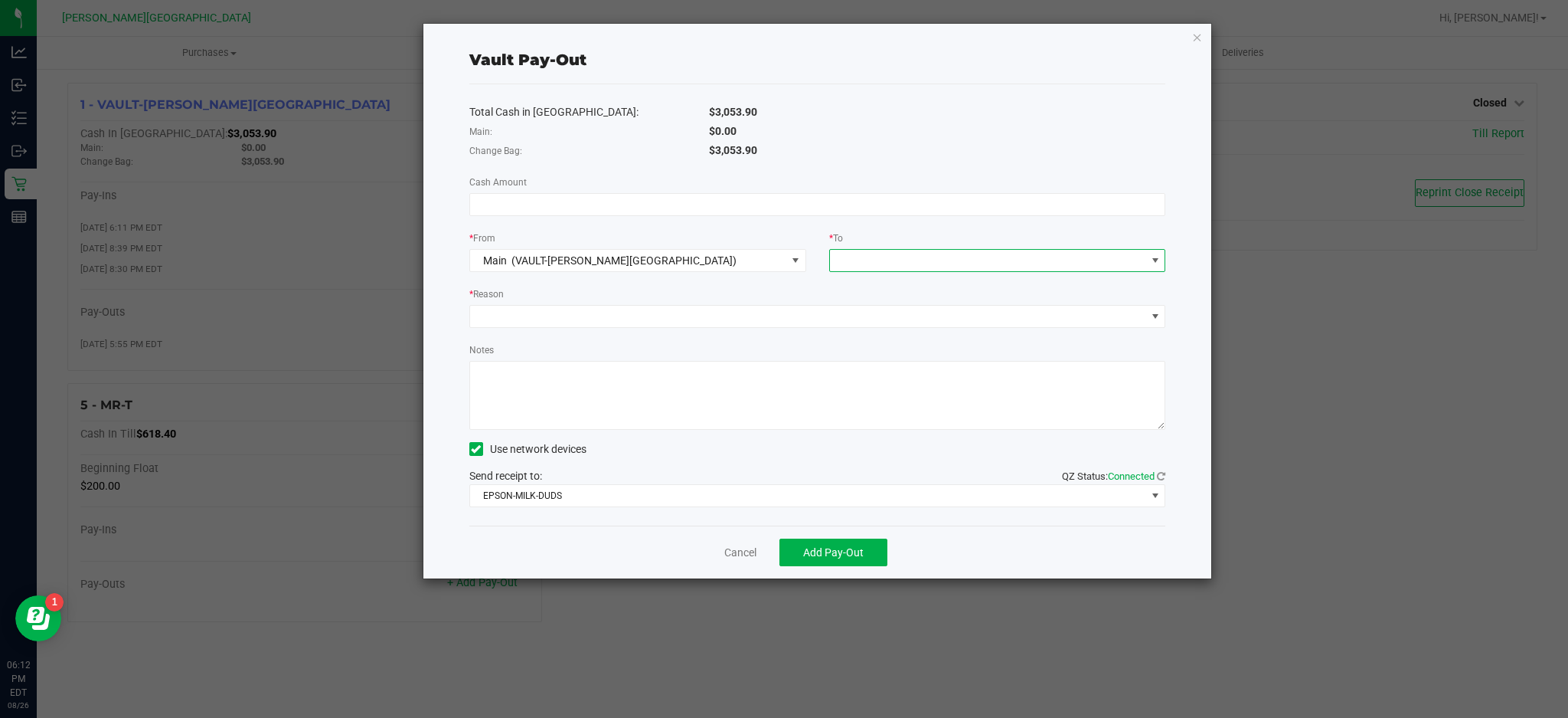
click at [904, 263] on span at bounding box center [988, 260] width 316 height 21
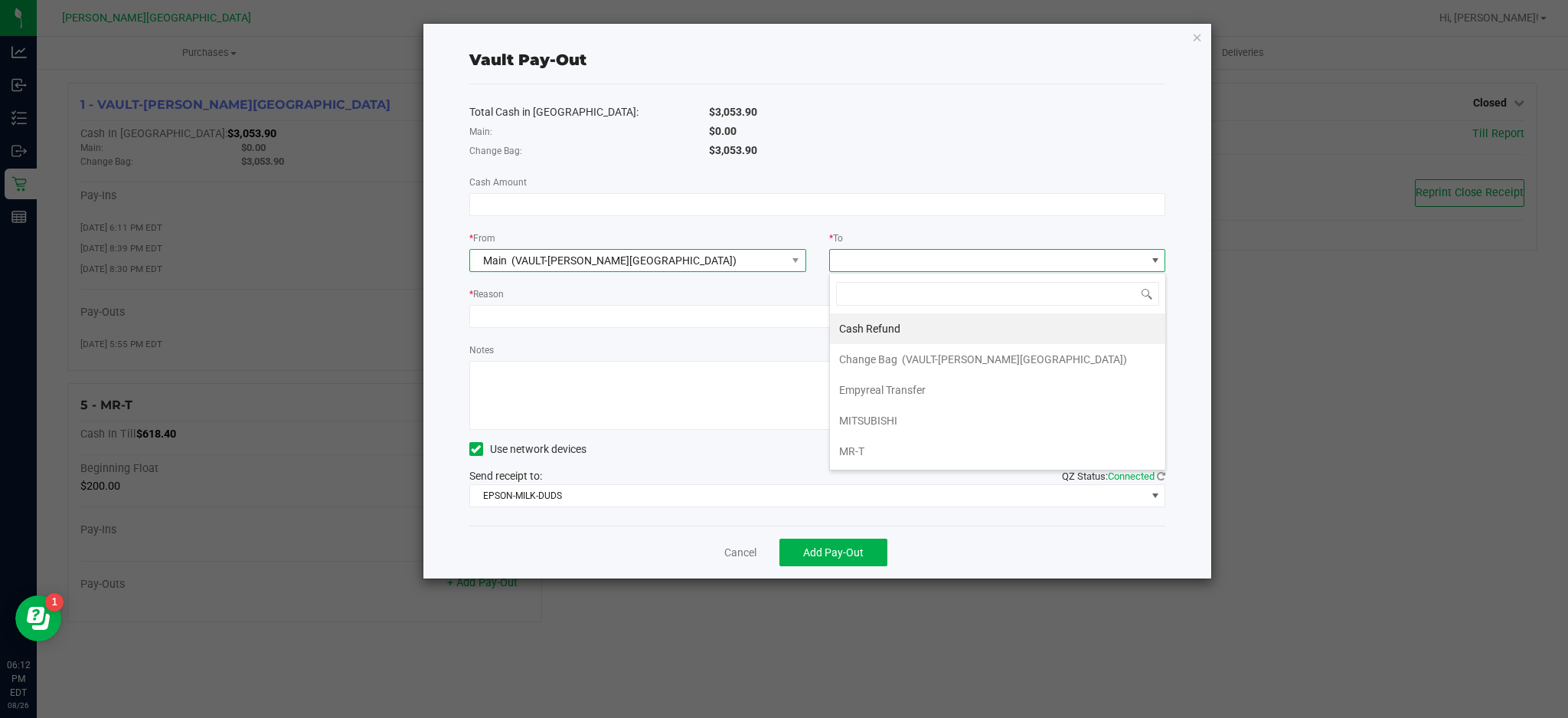
click at [789, 268] on span at bounding box center [796, 260] width 19 height 21
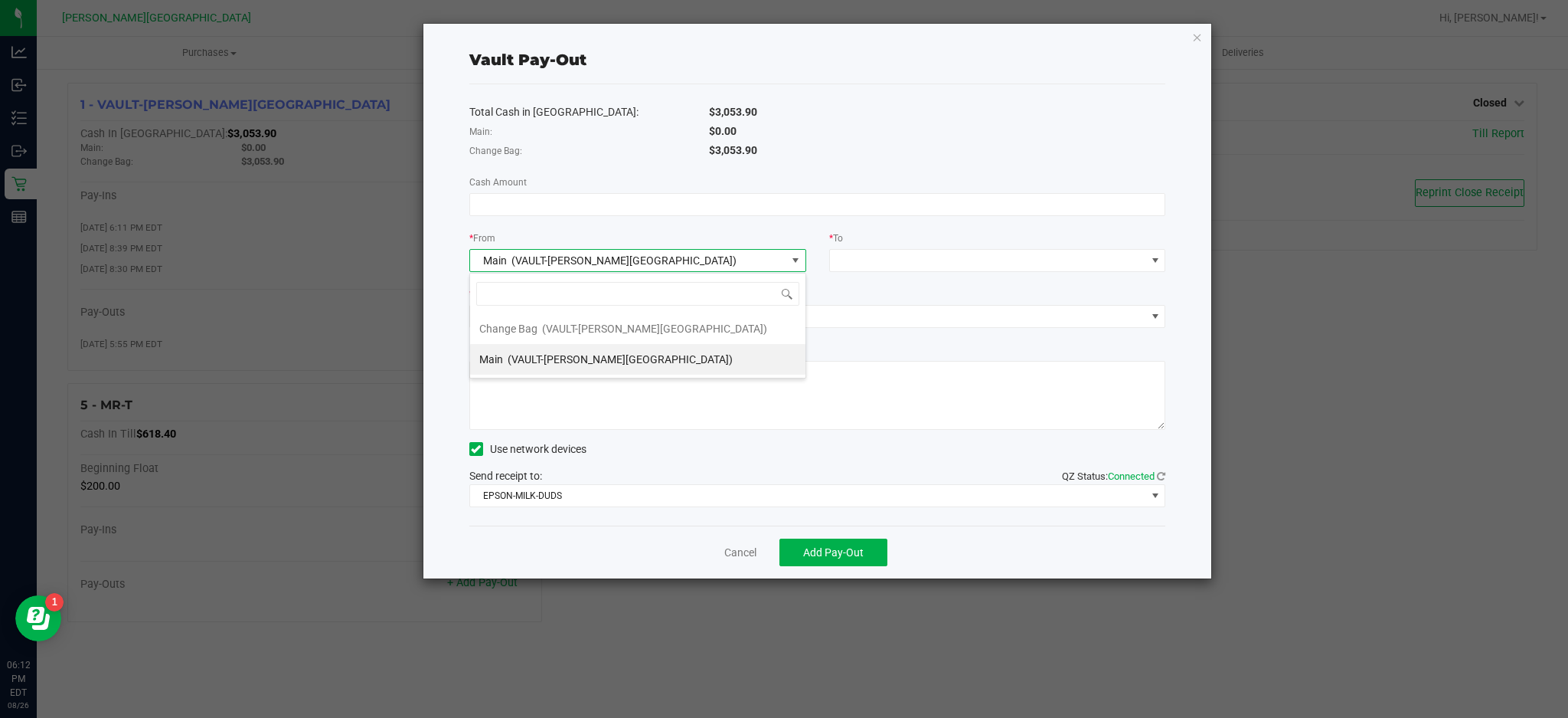
click at [651, 330] on span "(VAULT-[PERSON_NAME][GEOGRAPHIC_DATA])" at bounding box center [654, 328] width 225 height 12
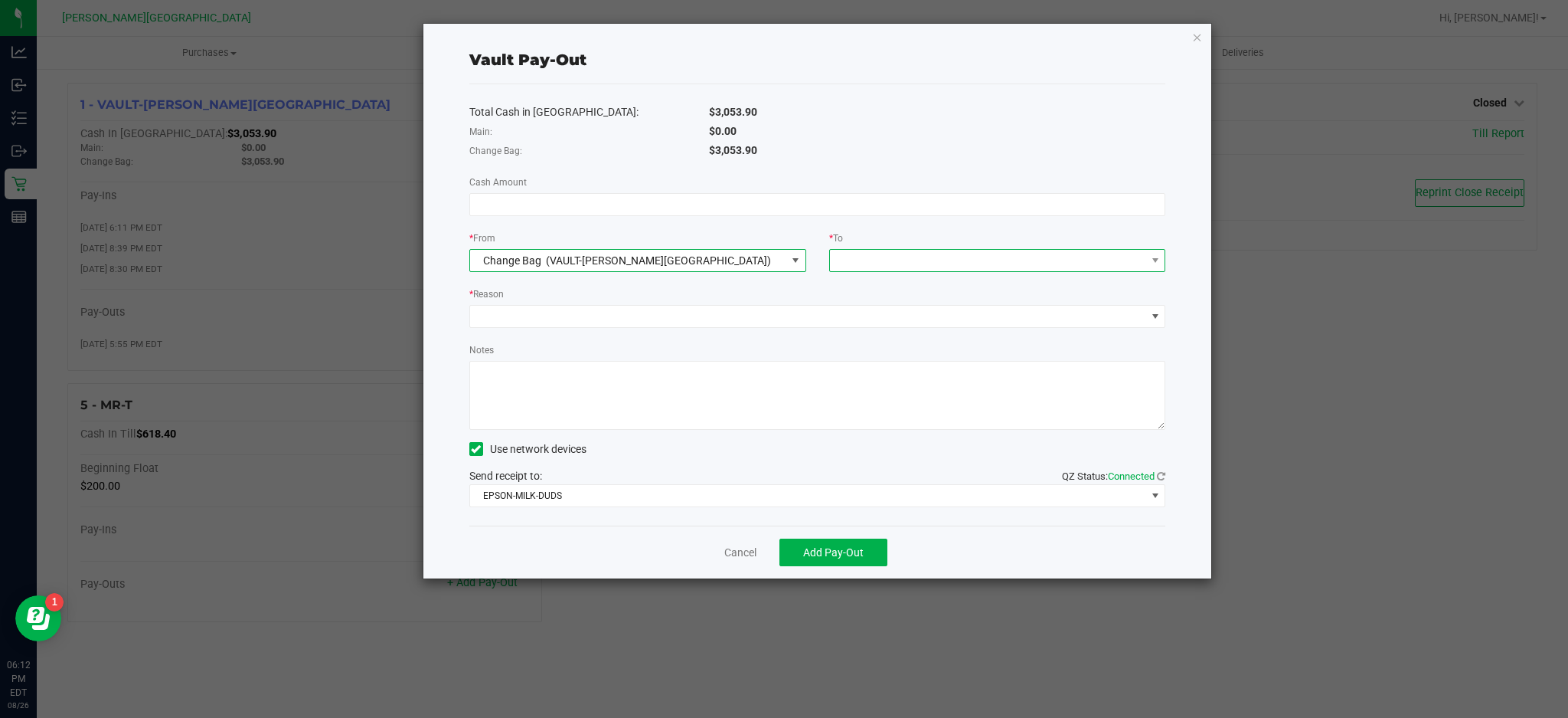
click at [874, 266] on span at bounding box center [988, 260] width 316 height 21
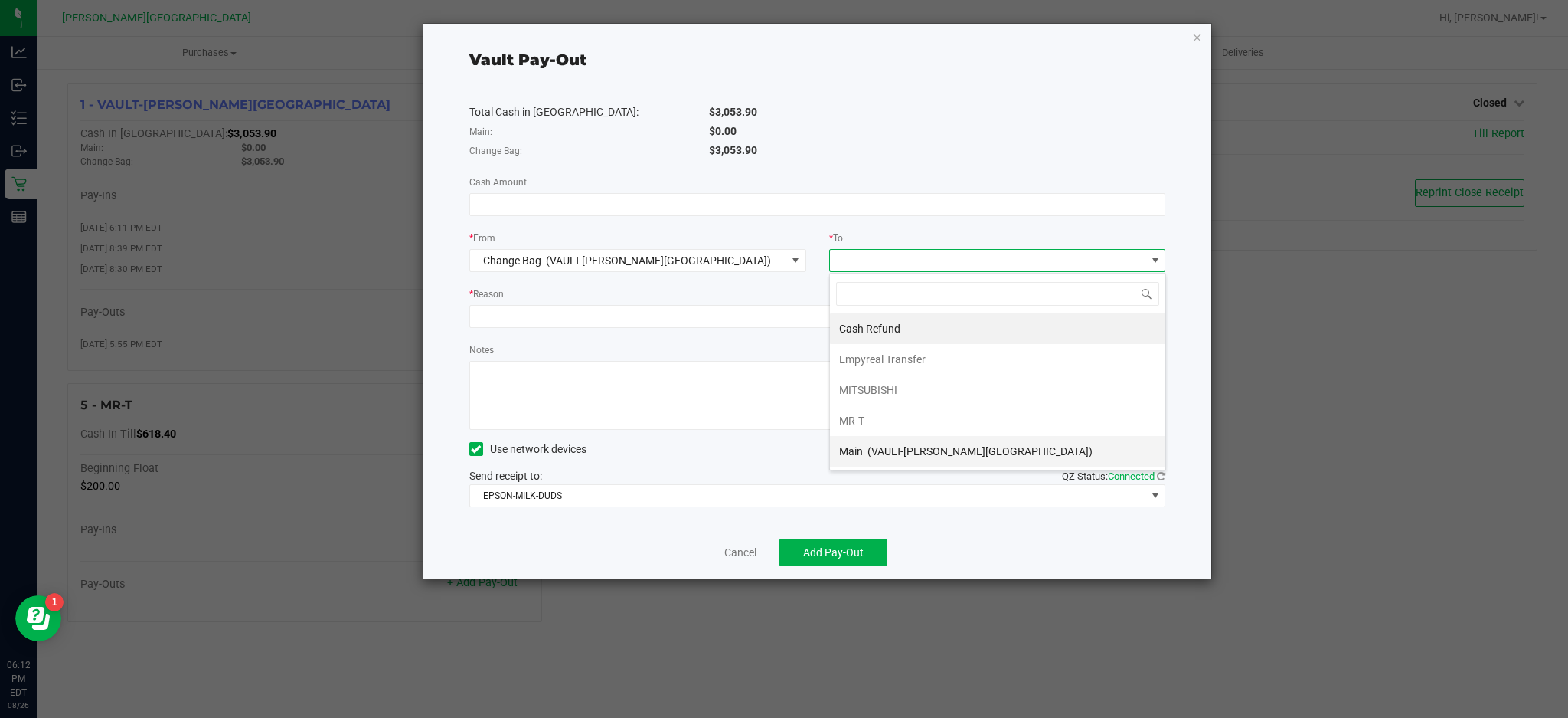
click at [892, 452] on span "(VAULT-[PERSON_NAME][GEOGRAPHIC_DATA])" at bounding box center [980, 451] width 225 height 12
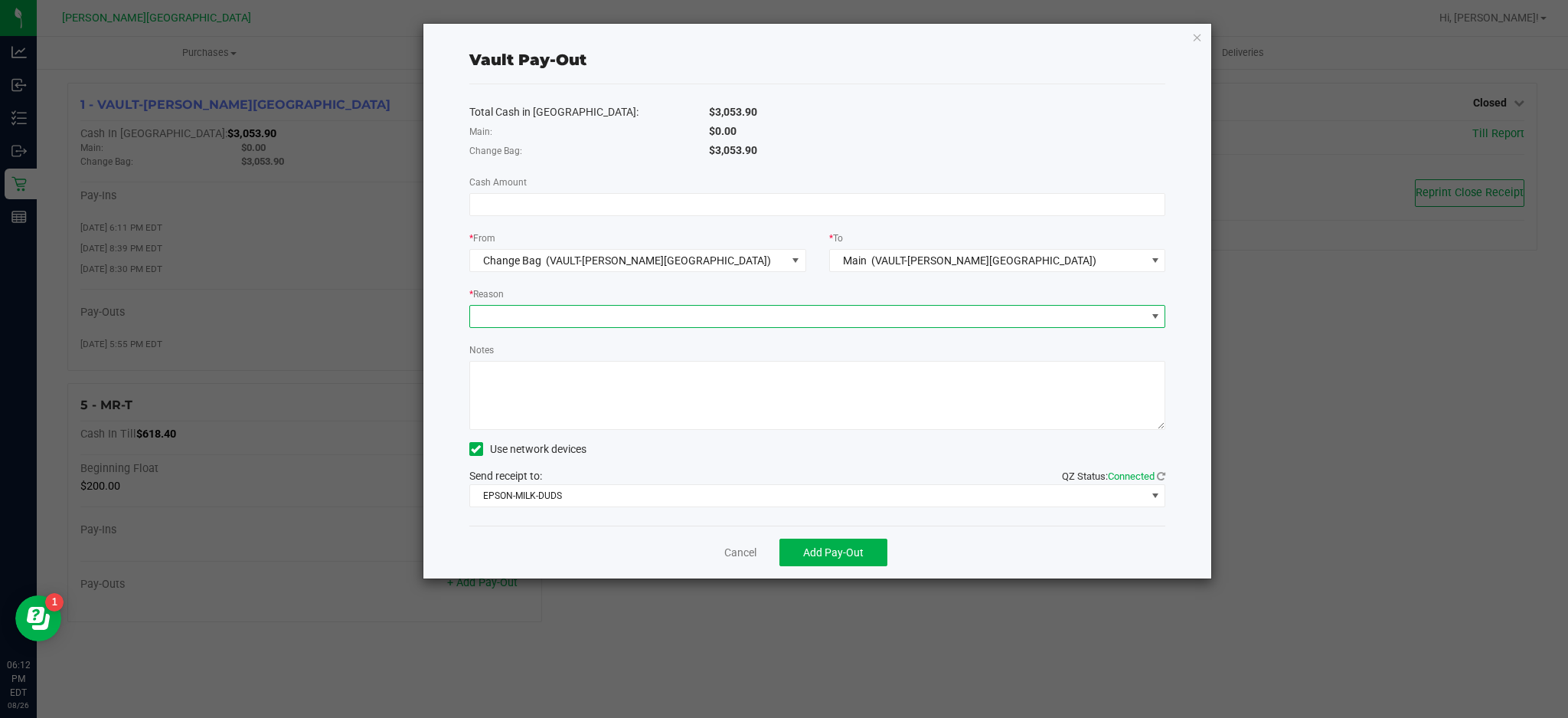
click at [819, 311] on span at bounding box center [808, 316] width 676 height 21
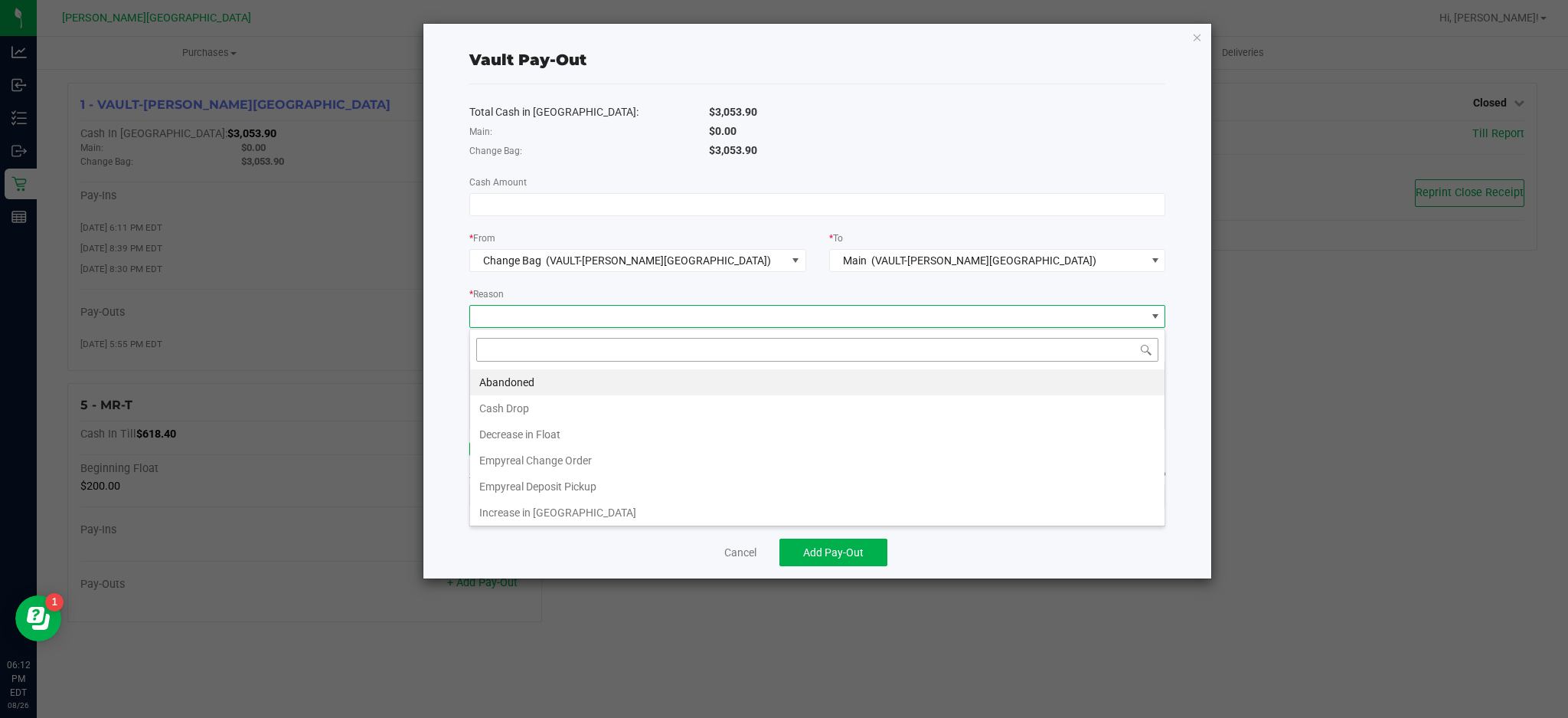
scroll to position [23, 695]
click at [595, 409] on li "Cash Drop" at bounding box center [818, 408] width 695 height 26
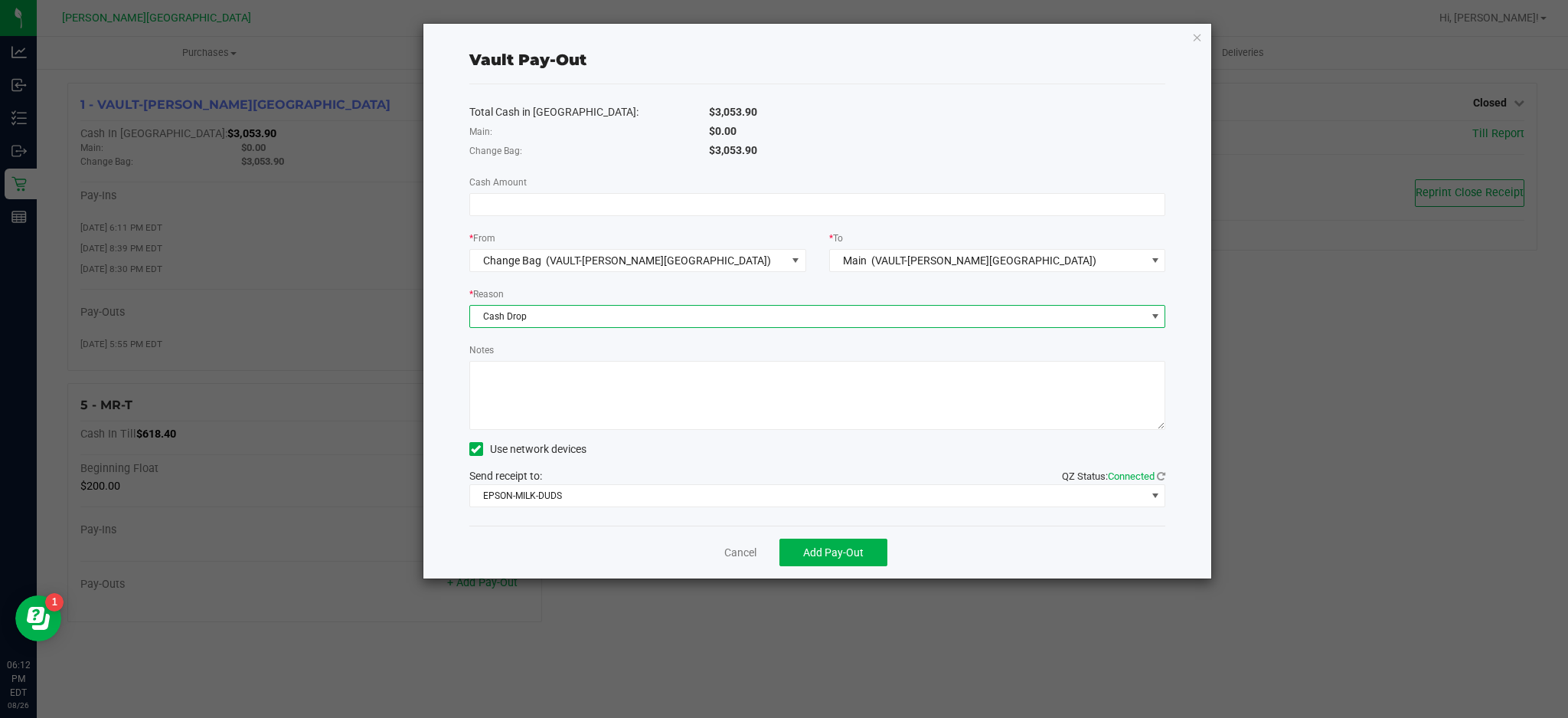
click at [594, 409] on textarea "Notes" at bounding box center [818, 395] width 697 height 69
type textarea "oops"
click at [501, 212] on input at bounding box center [818, 204] width 695 height 21
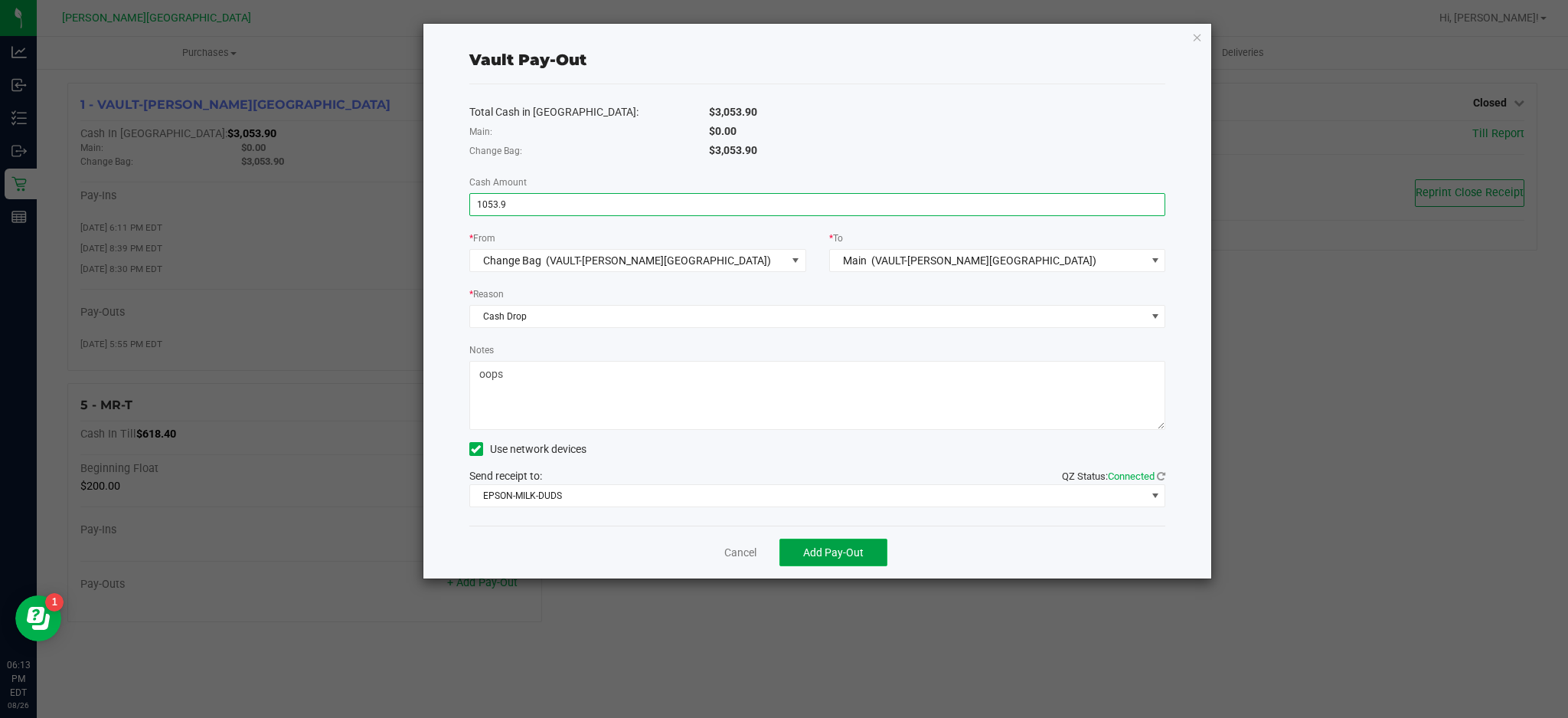
type input "$1,053.90"
click at [861, 549] on span "Add Pay-Out" at bounding box center [834, 552] width 60 height 12
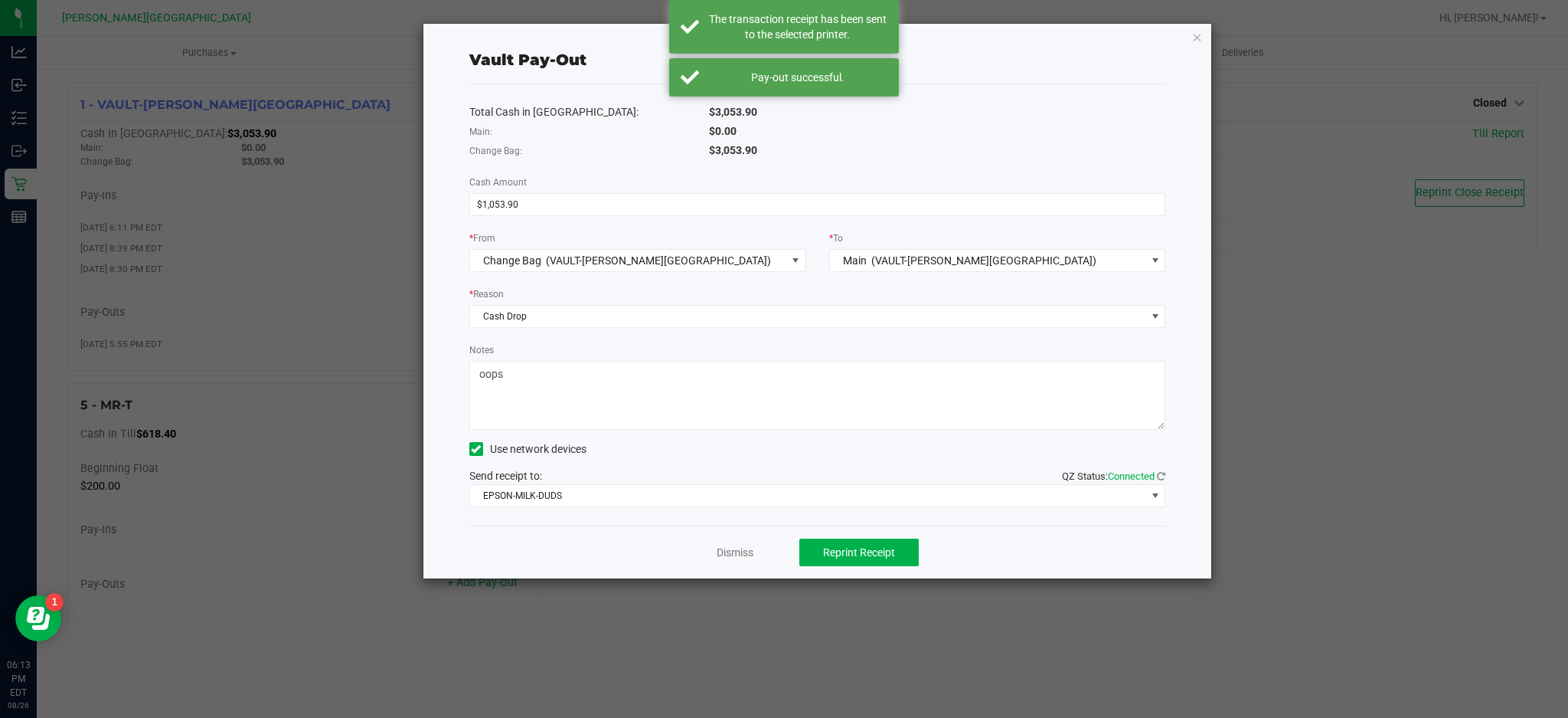
click at [246, 187] on ngb-modal-window "Vault Pay-Out Total Cash in Vault: $3,053.90 Main: $0.00 Change Bag: $3,053.90 …" at bounding box center [790, 359] width 1580 height 718
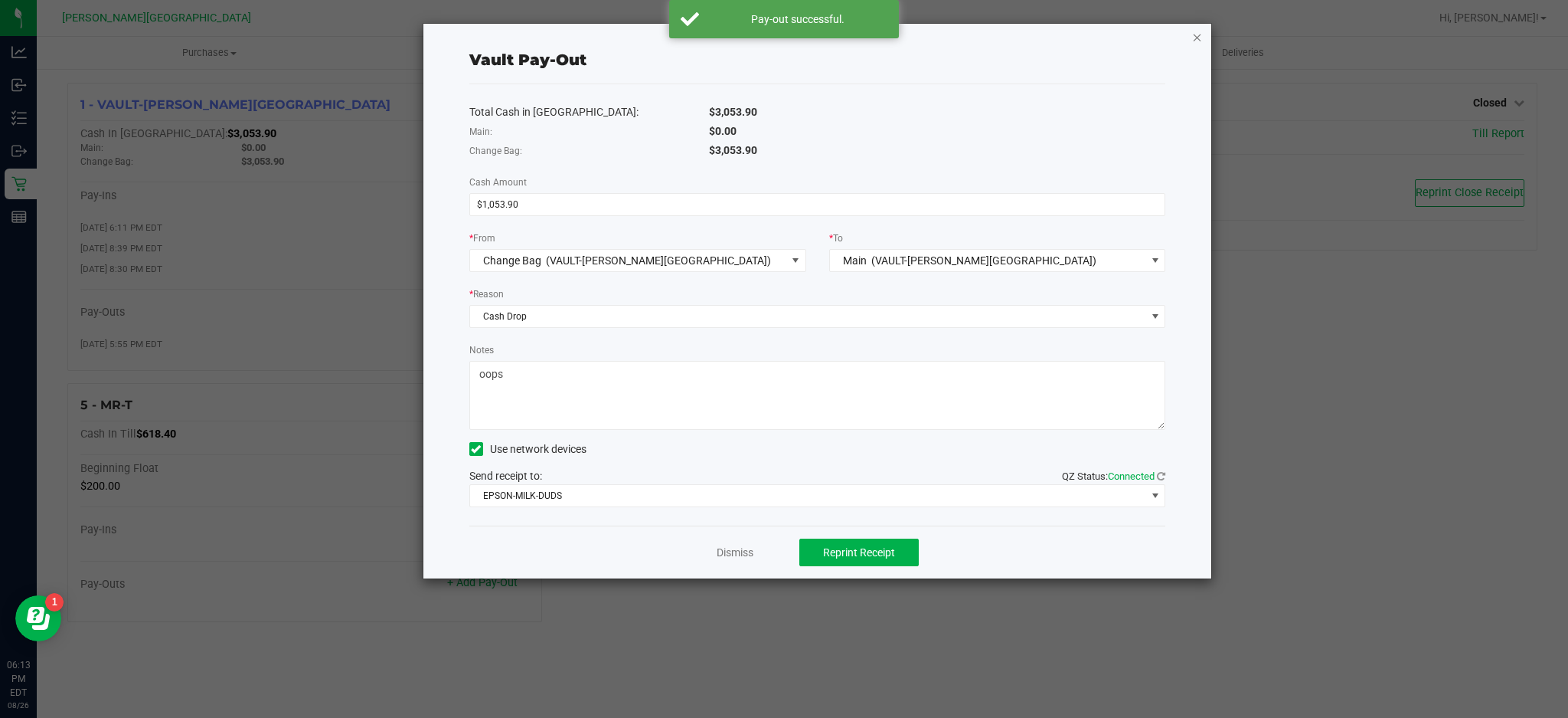
click at [1198, 38] on icon "button" at bounding box center [1197, 37] width 10 height 18
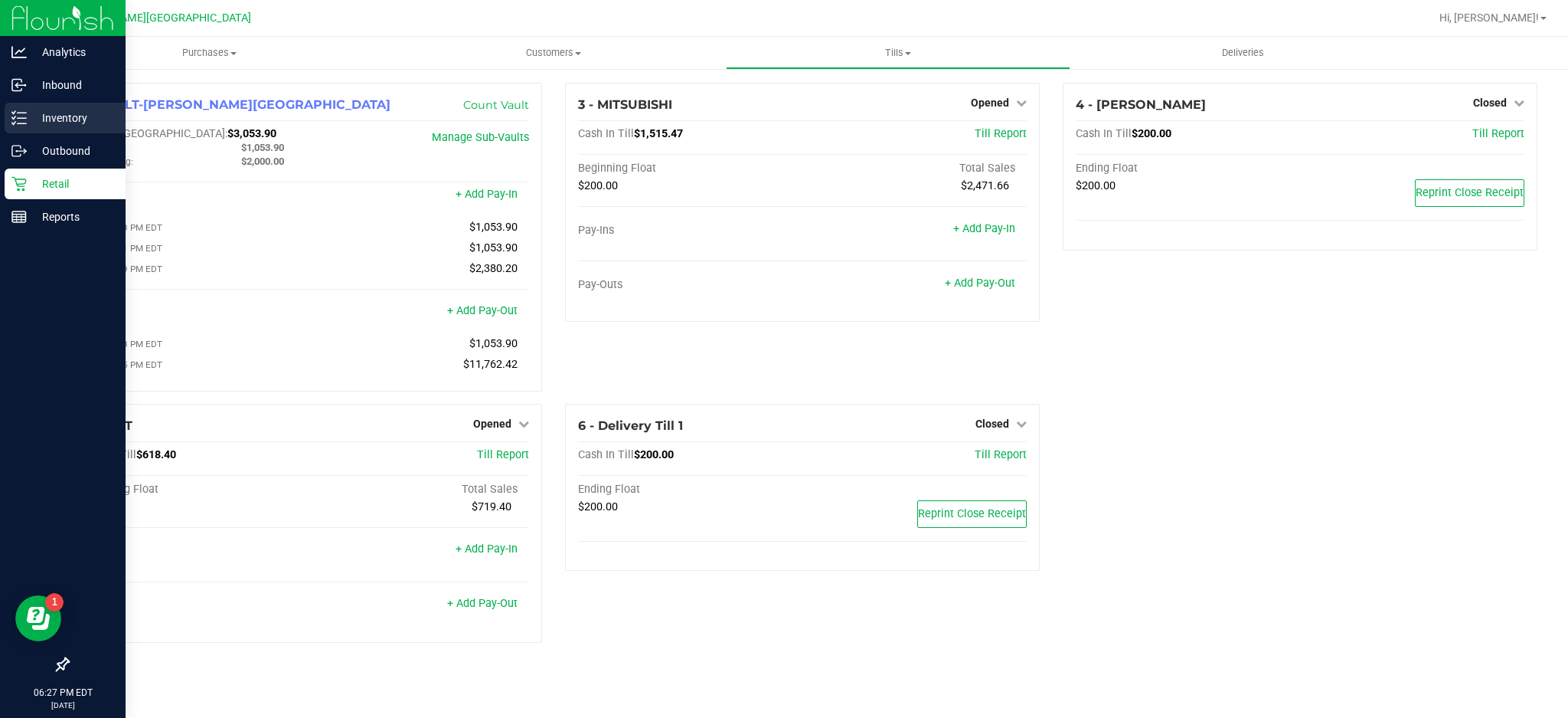
click at [48, 115] on p "Inventory" at bounding box center [73, 118] width 92 height 18
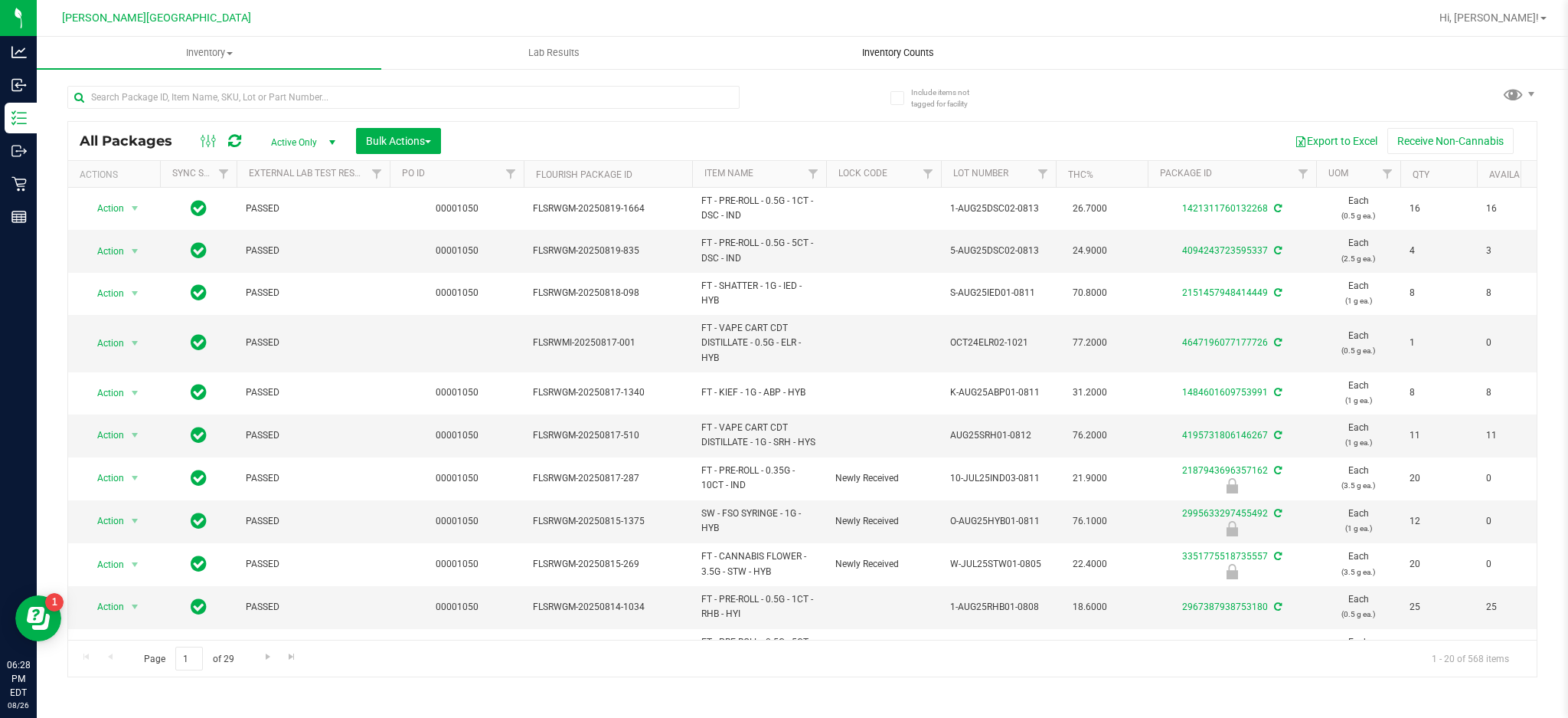
click at [920, 47] on span "Inventory Counts" at bounding box center [898, 52] width 114 height 14
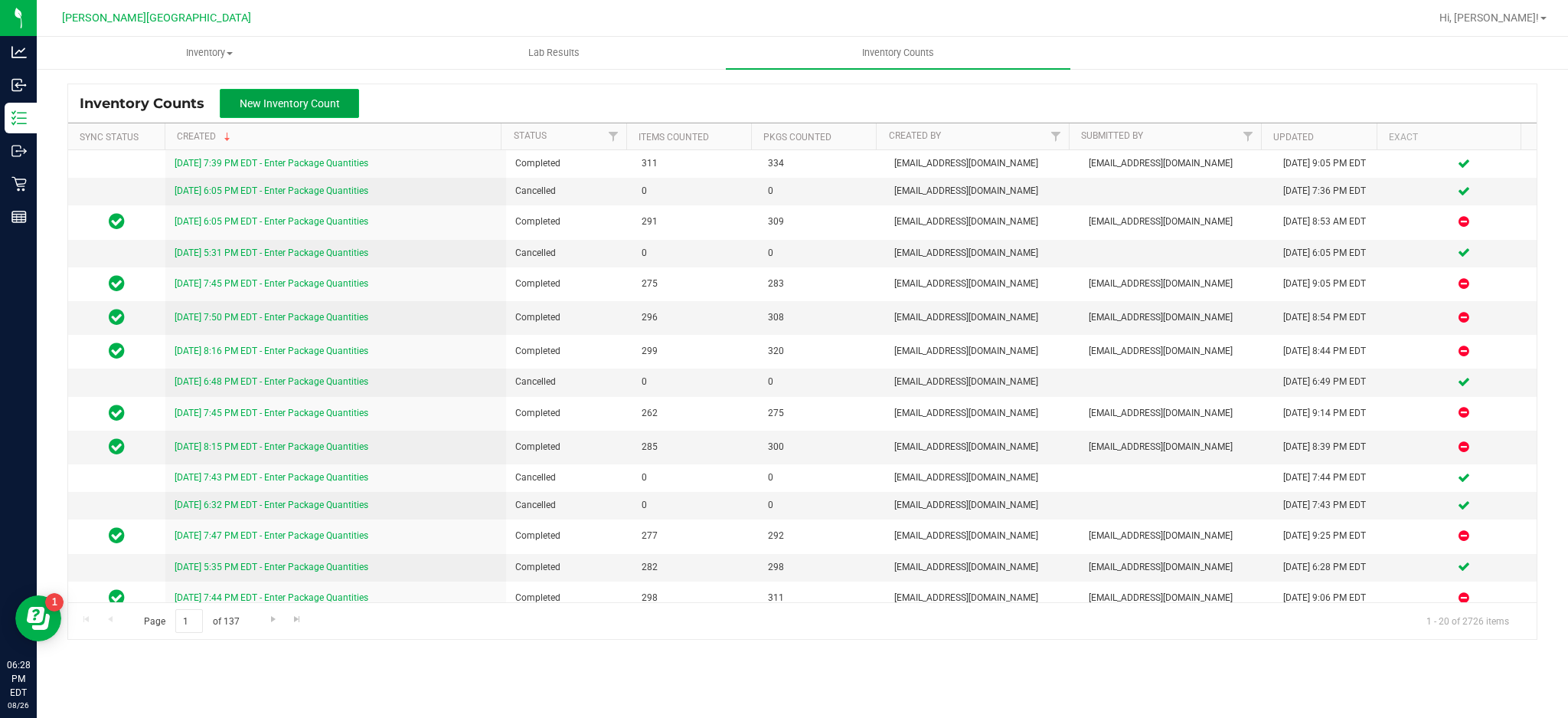
click at [339, 102] on button "New Inventory Count" at bounding box center [289, 103] width 139 height 29
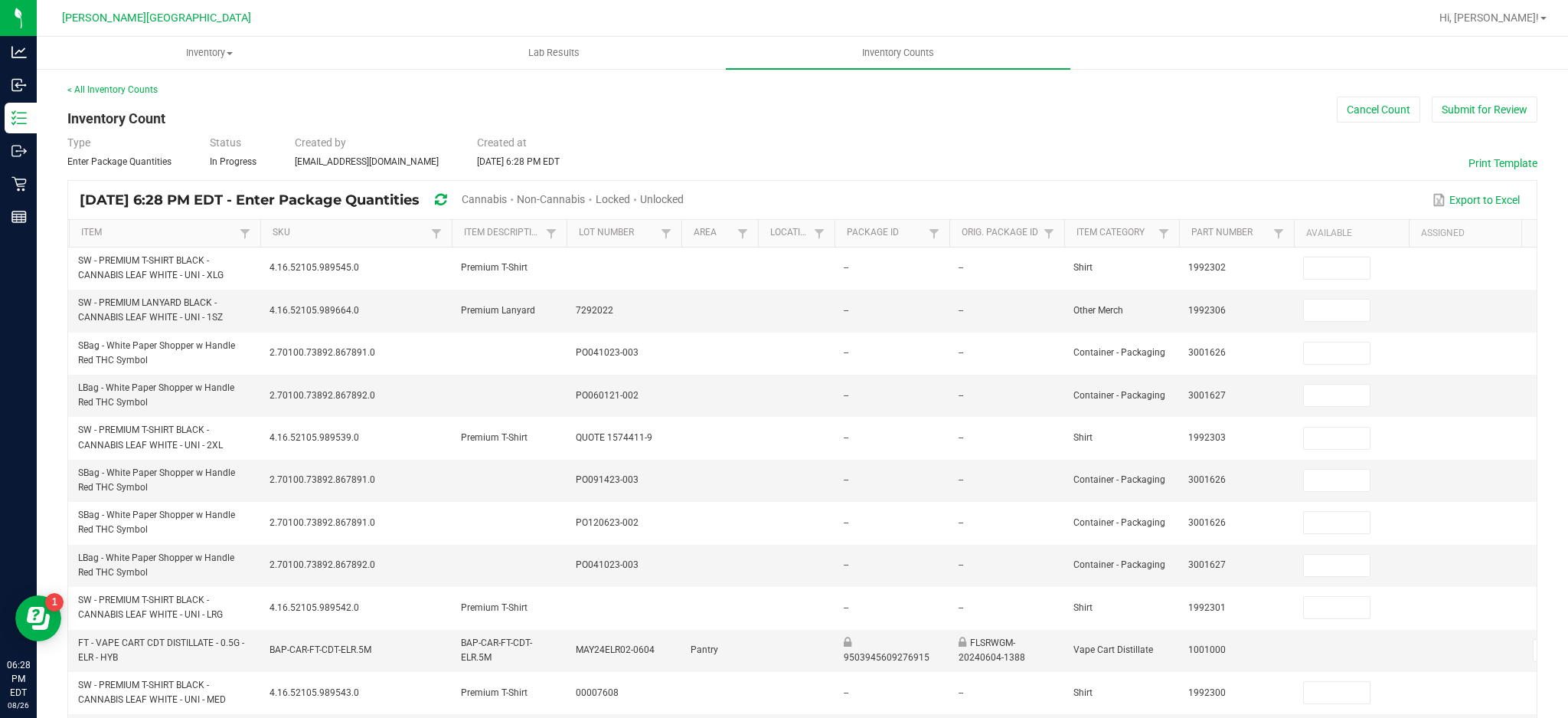
click at [683, 200] on span "Unlocked" at bounding box center [662, 199] width 44 height 12
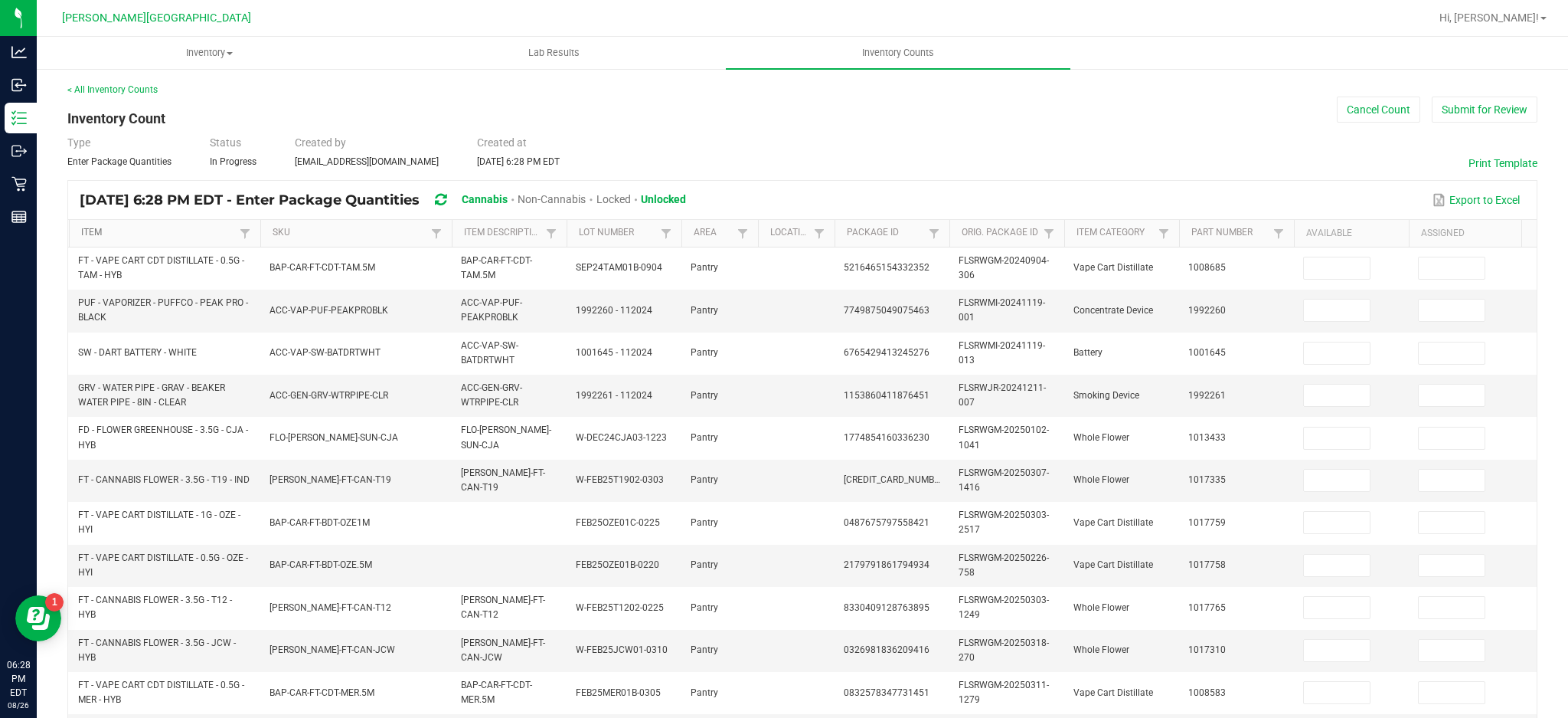
click at [192, 232] on link "Item" at bounding box center [158, 232] width 154 height 12
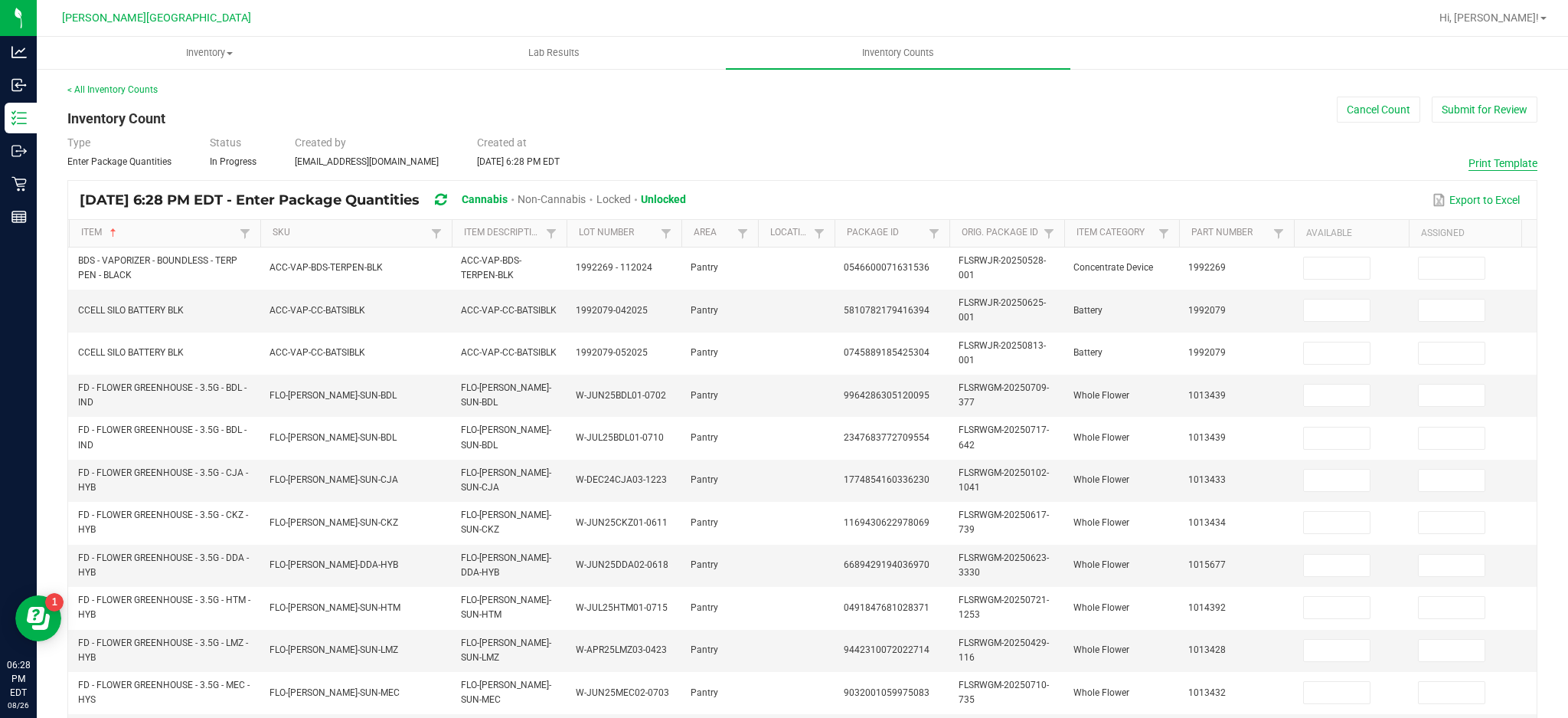
click at [1470, 163] on button "Print Template" at bounding box center [1503, 163] width 69 height 15
click at [1376, 103] on button "Cancel Count" at bounding box center [1378, 109] width 83 height 26
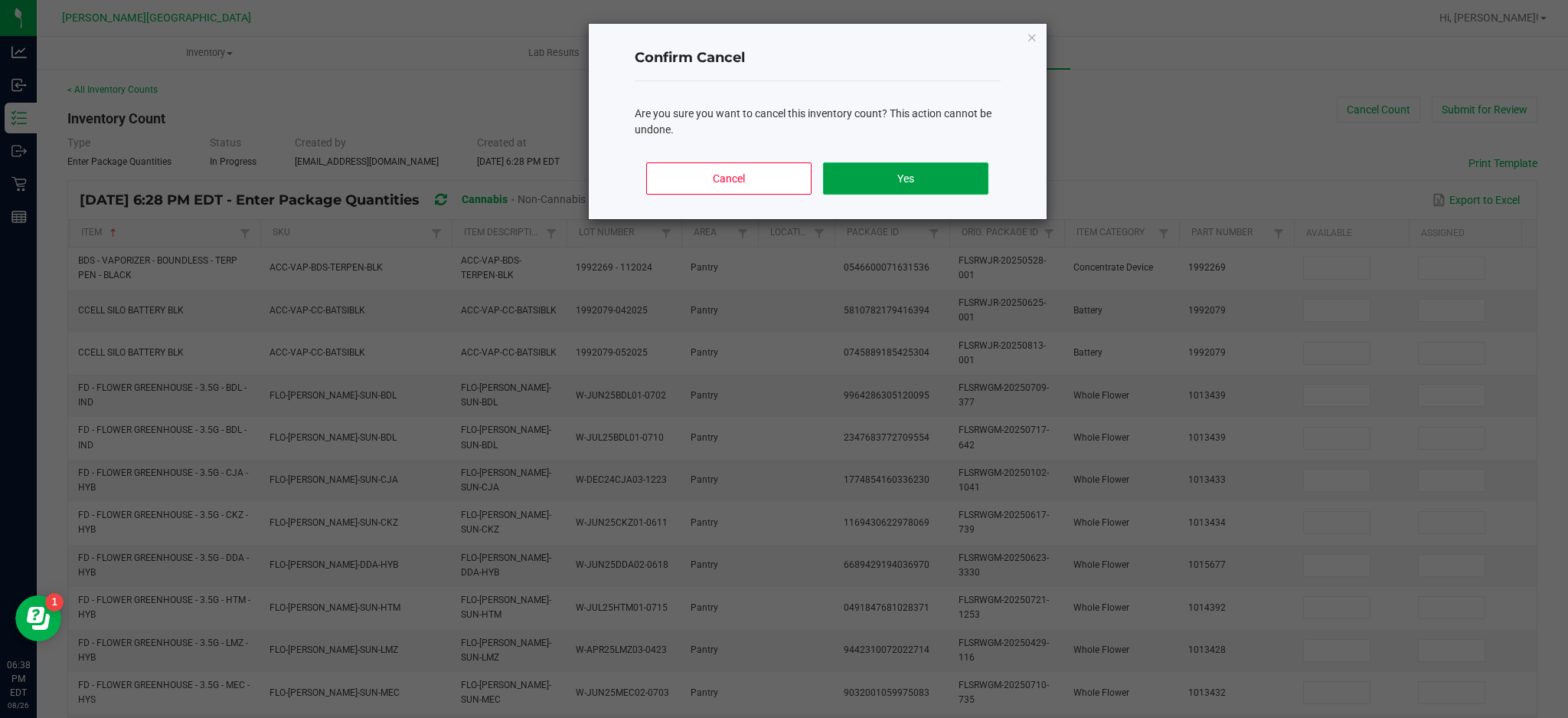
click at [982, 187] on button "Yes" at bounding box center [905, 178] width 165 height 32
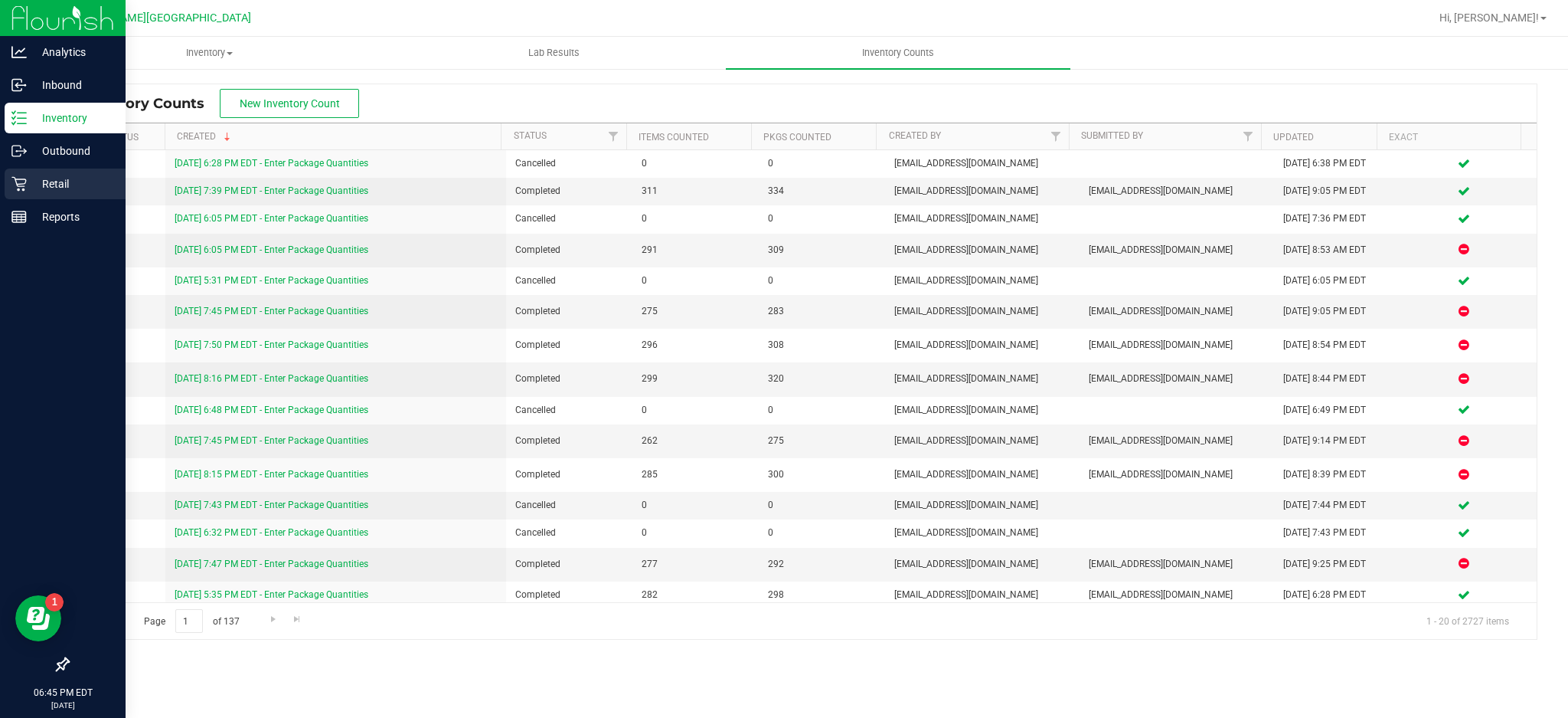
click at [72, 180] on p "Retail" at bounding box center [73, 184] width 92 height 18
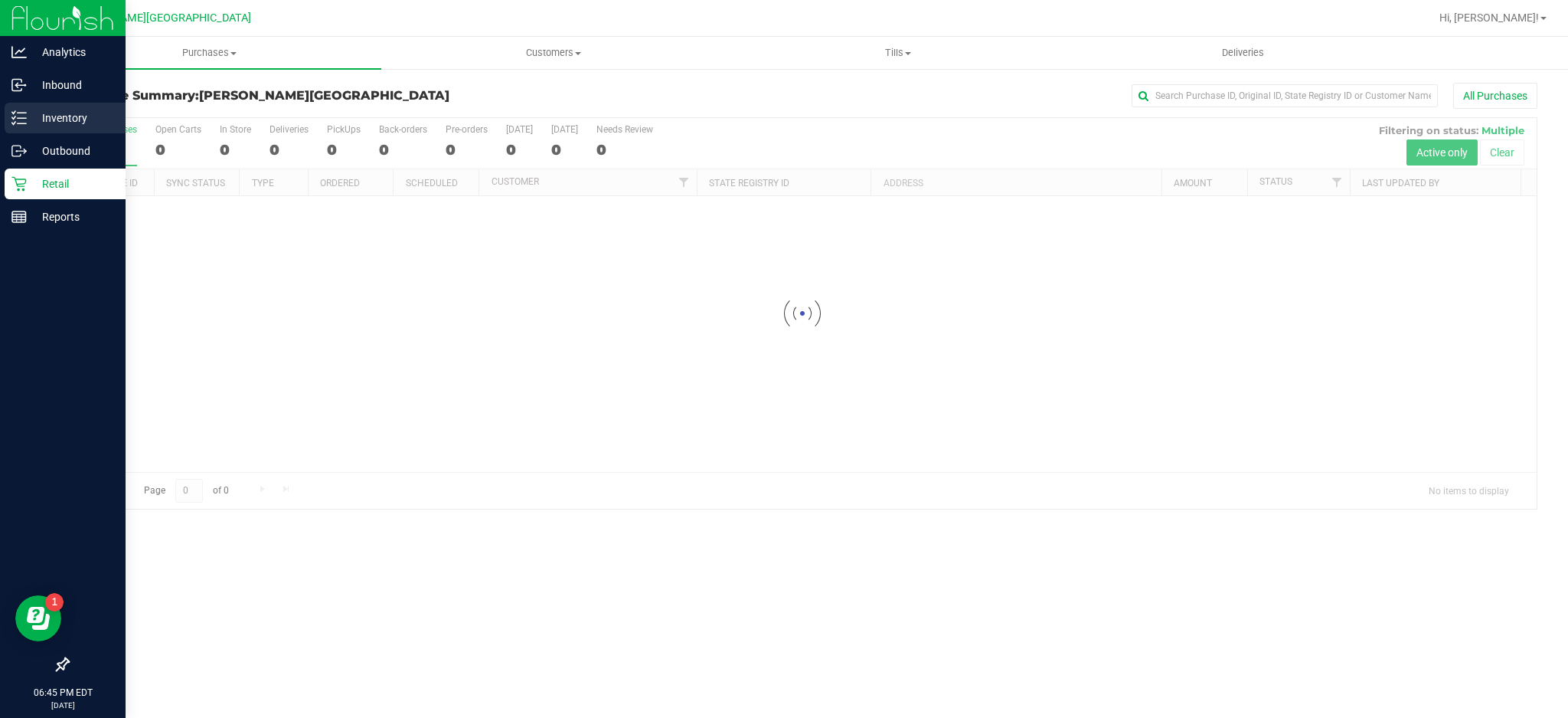
click at [29, 122] on p "Inventory" at bounding box center [73, 118] width 92 height 18
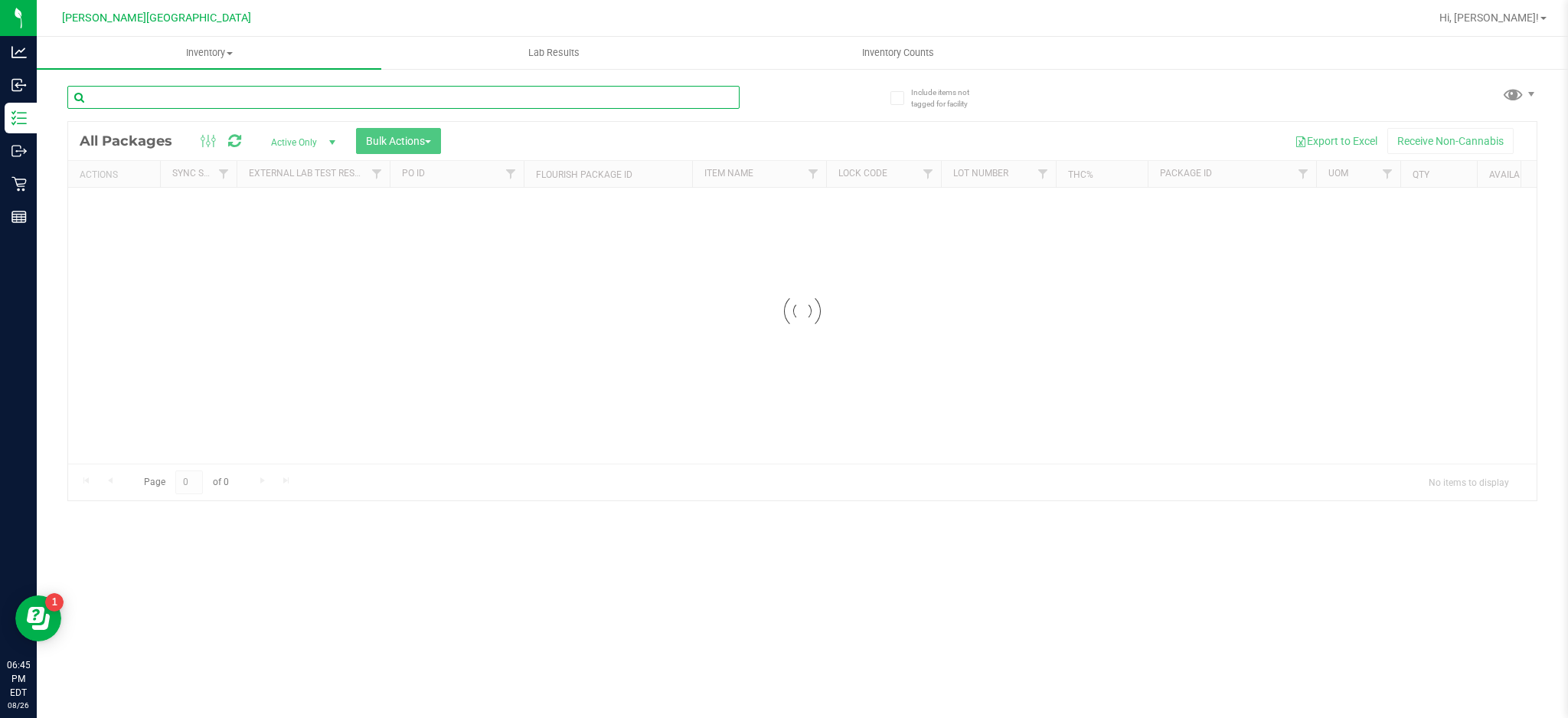
click at [255, 99] on div "Inventory All packages All inventory Waste log Create inventory Lab Results Inv…" at bounding box center [802, 377] width 1531 height 681
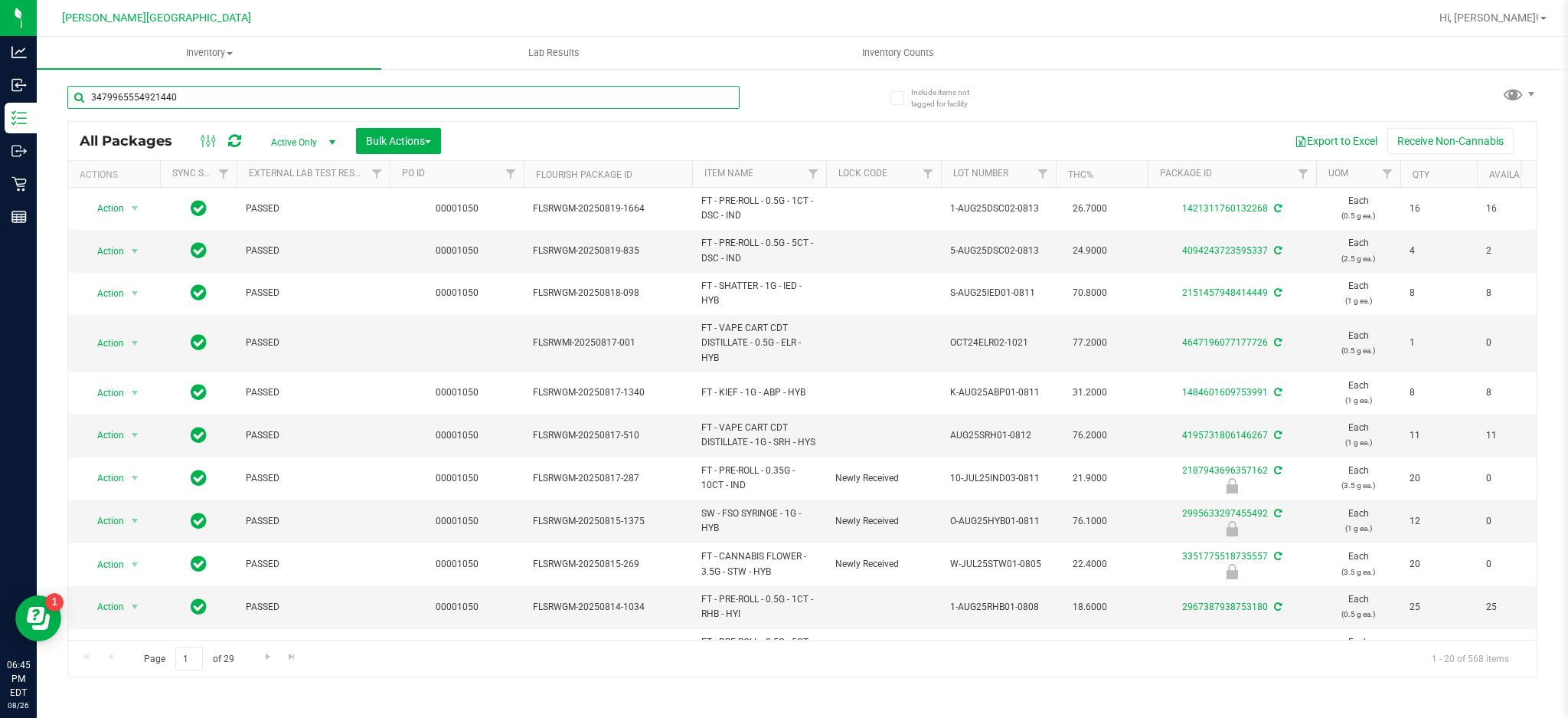
type input "3479965554921440"
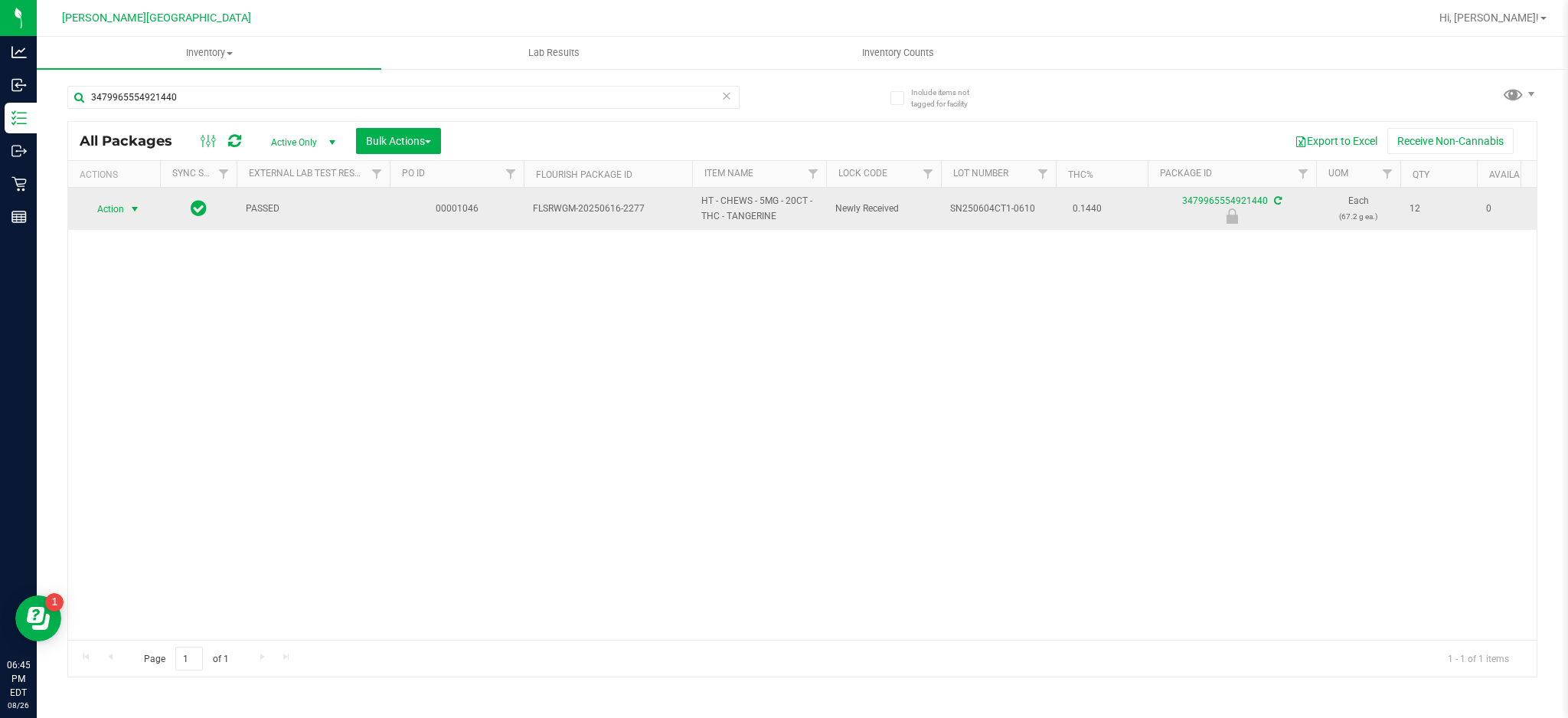
click at [136, 210] on span "select" at bounding box center [134, 208] width 12 height 12
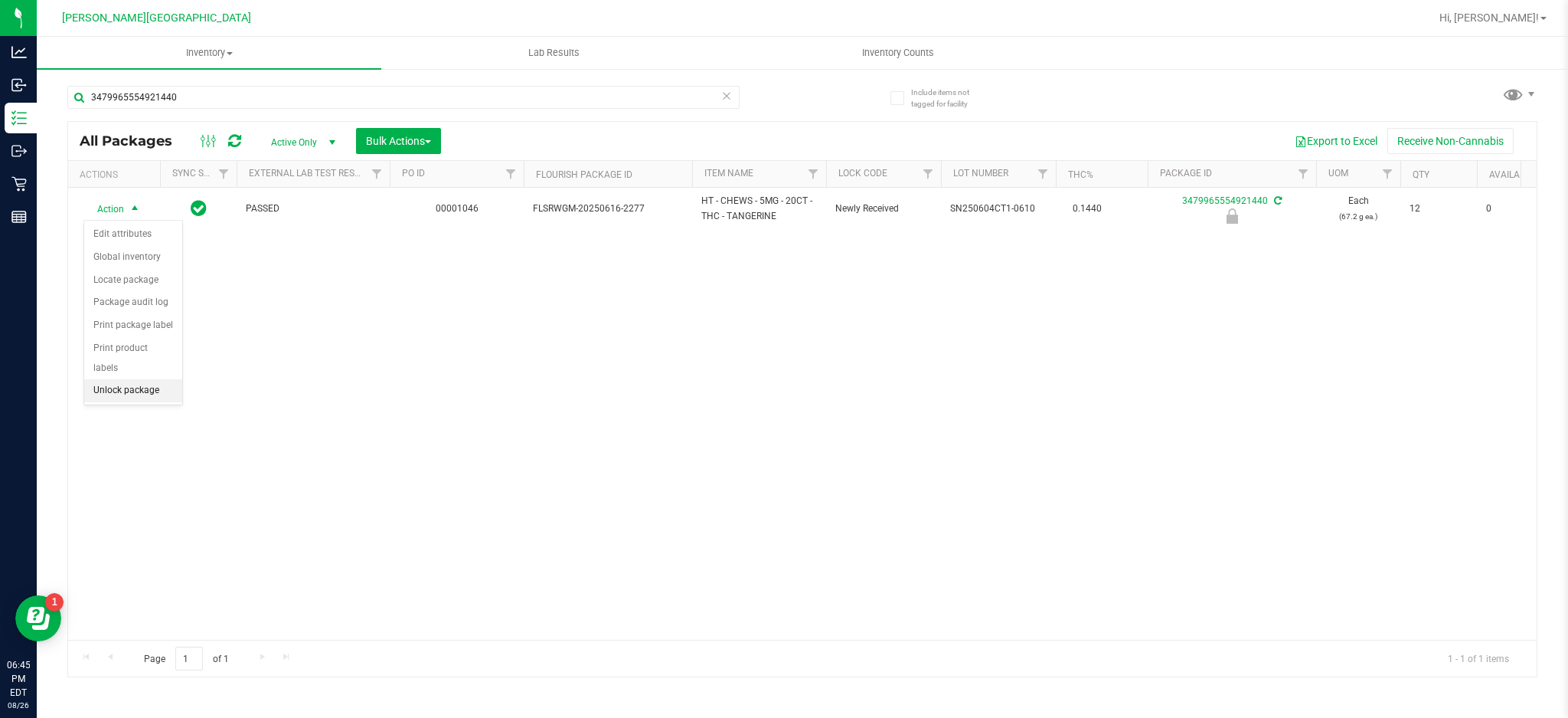
click at [144, 395] on li "Unlock package" at bounding box center [133, 390] width 98 height 23
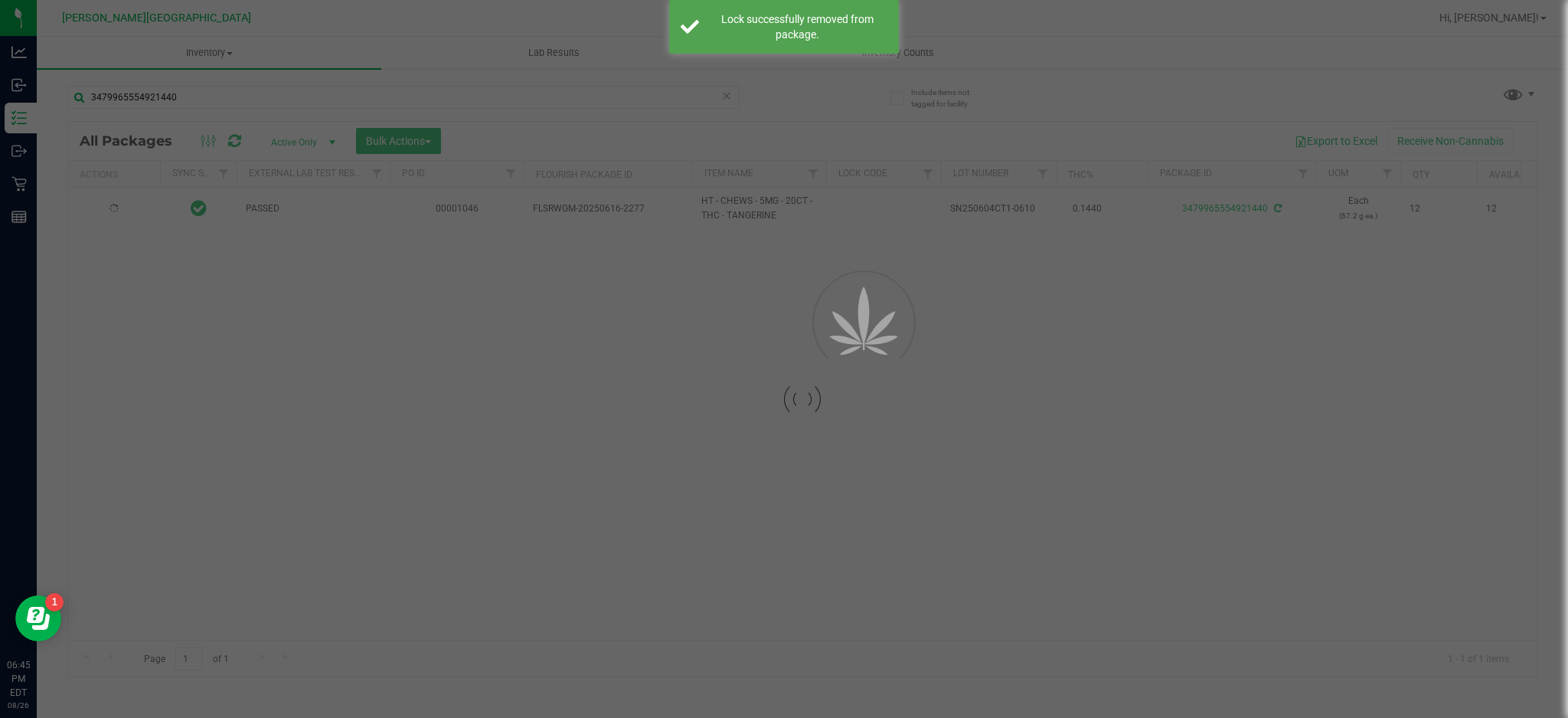
type input "[DATE]"
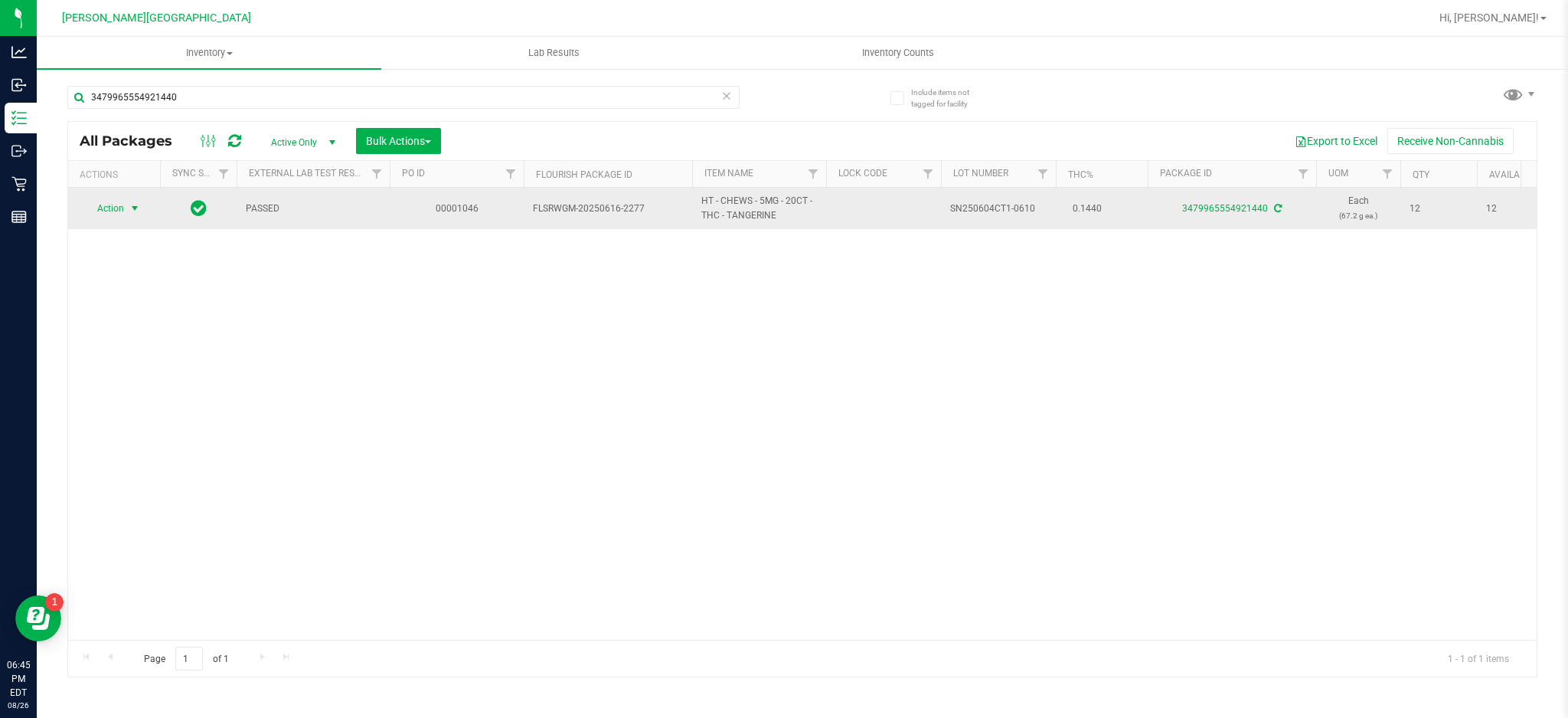
click at [129, 208] on span "select" at bounding box center [134, 208] width 12 height 12
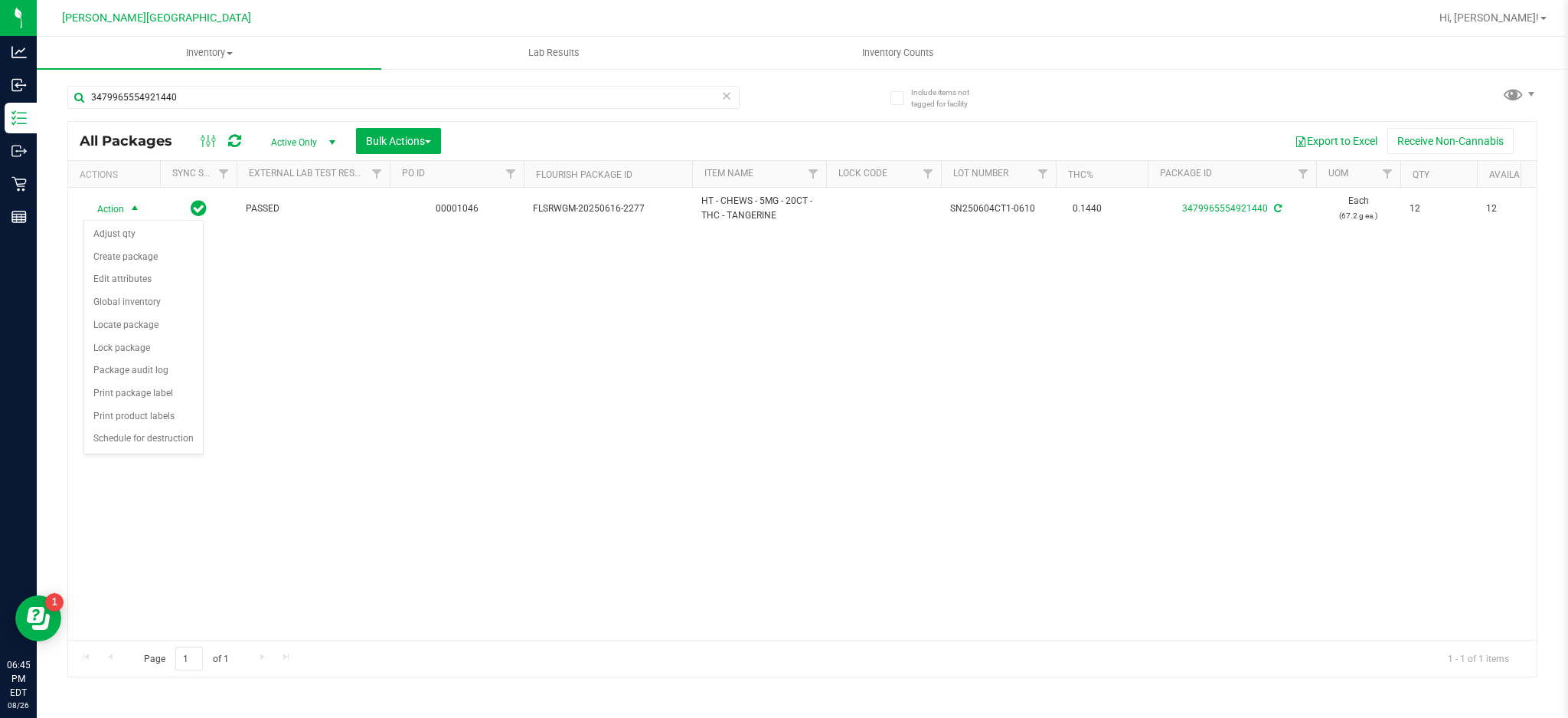
click at [402, 373] on div "Action Action Adjust qty Create package Edit attributes Global inventory Locate…" at bounding box center [803, 413] width 1469 height 452
